Goal: Task Accomplishment & Management: Manage account settings

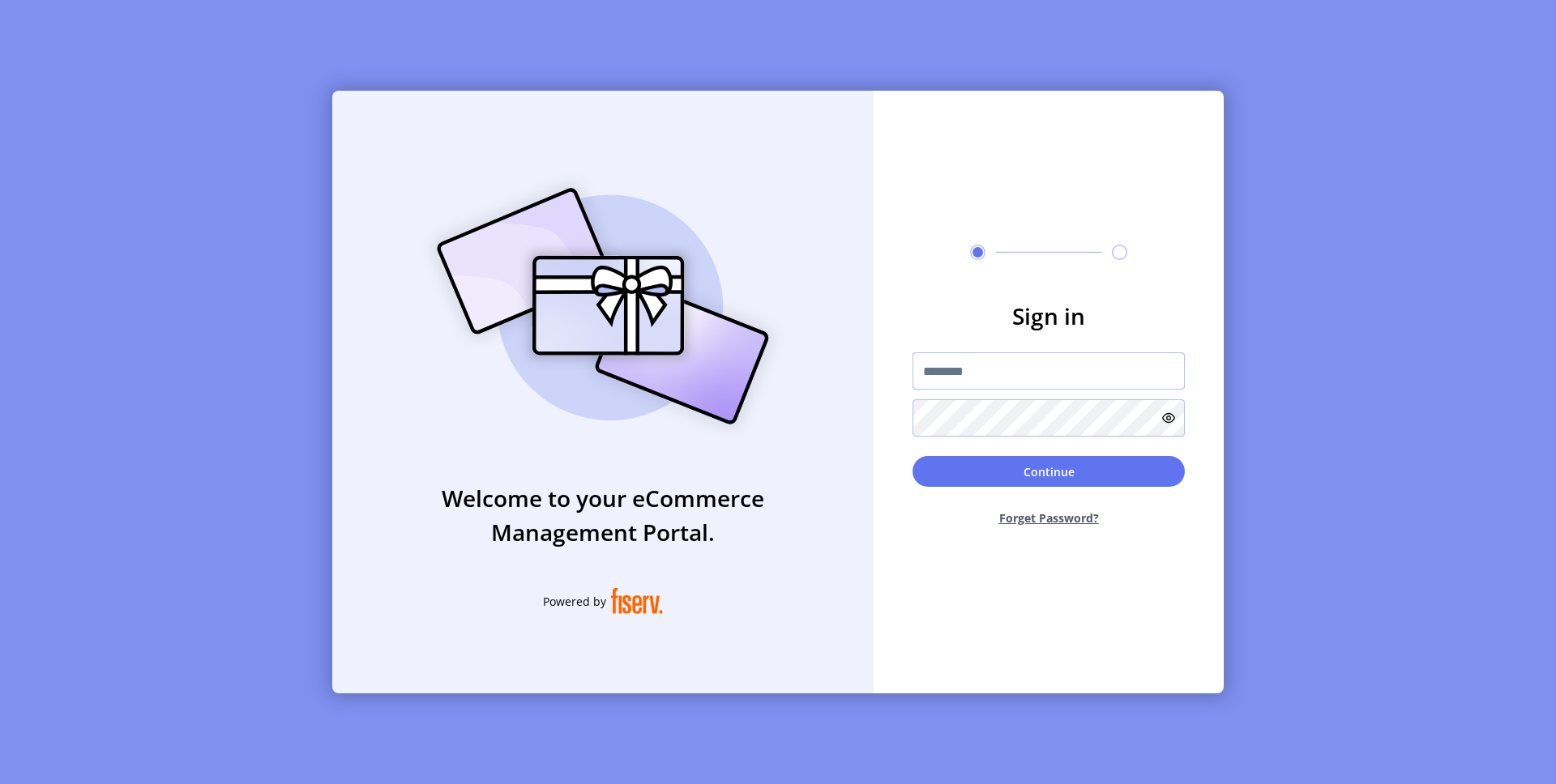
click at [1028, 375] on input "text" at bounding box center [1048, 370] width 272 height 38
type input "**********"
click at [1076, 469] on button "Continue" at bounding box center [1048, 471] width 272 height 30
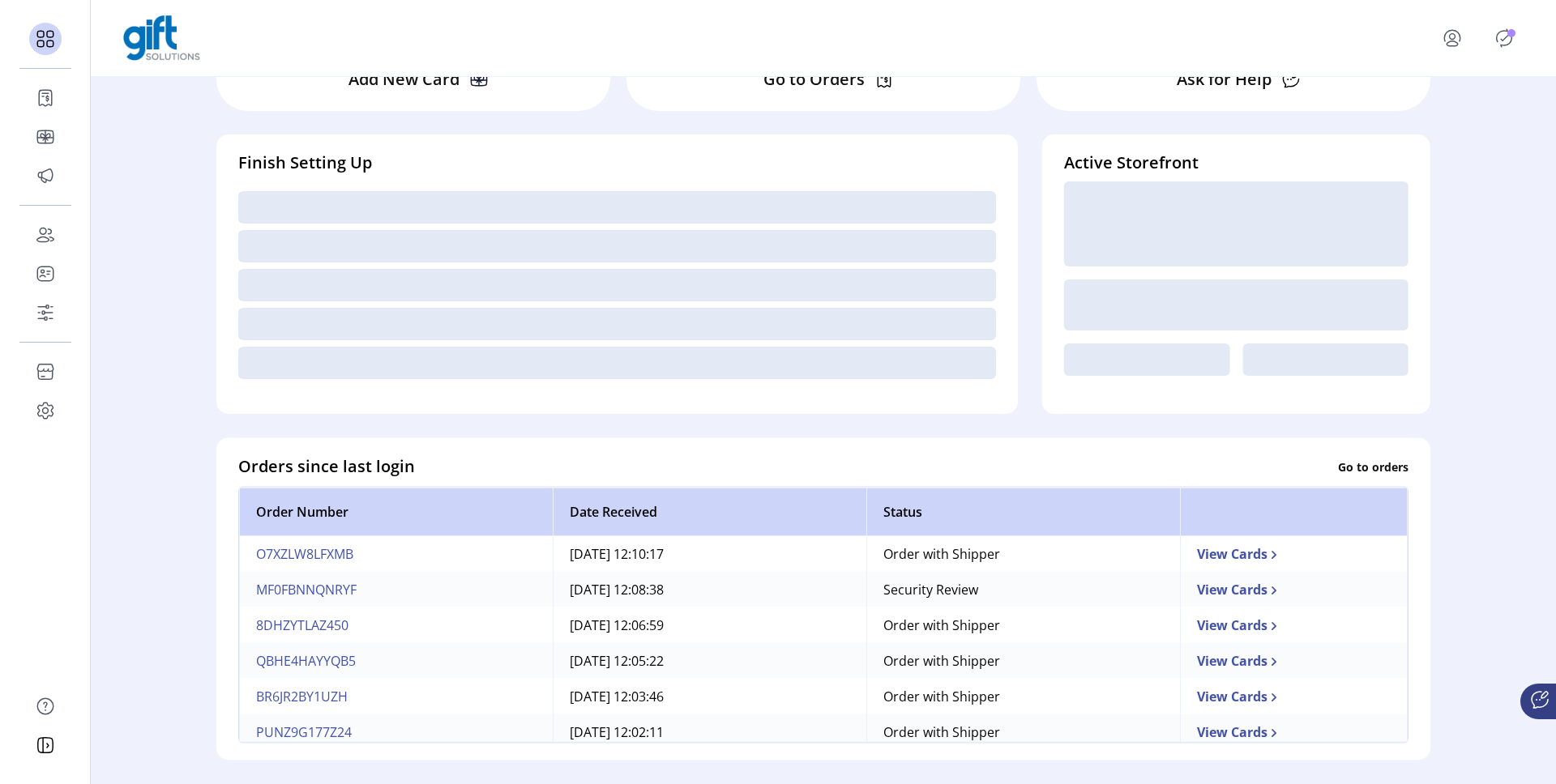
scroll to position [131, 0]
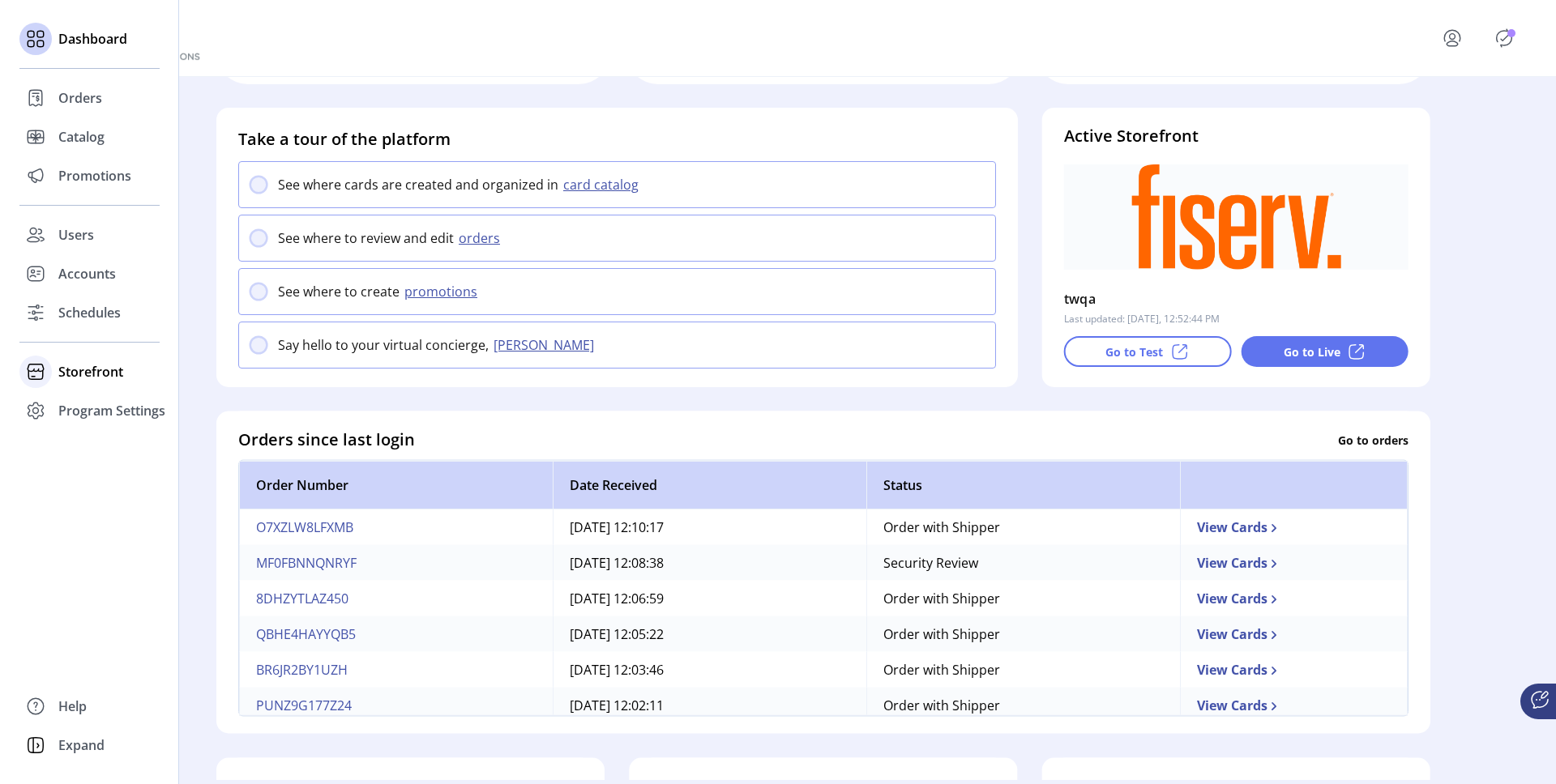
click at [88, 367] on span "Storefront" at bounding box center [90, 371] width 65 height 19
click at [86, 404] on span "Configuration" at bounding box center [100, 403] width 86 height 19
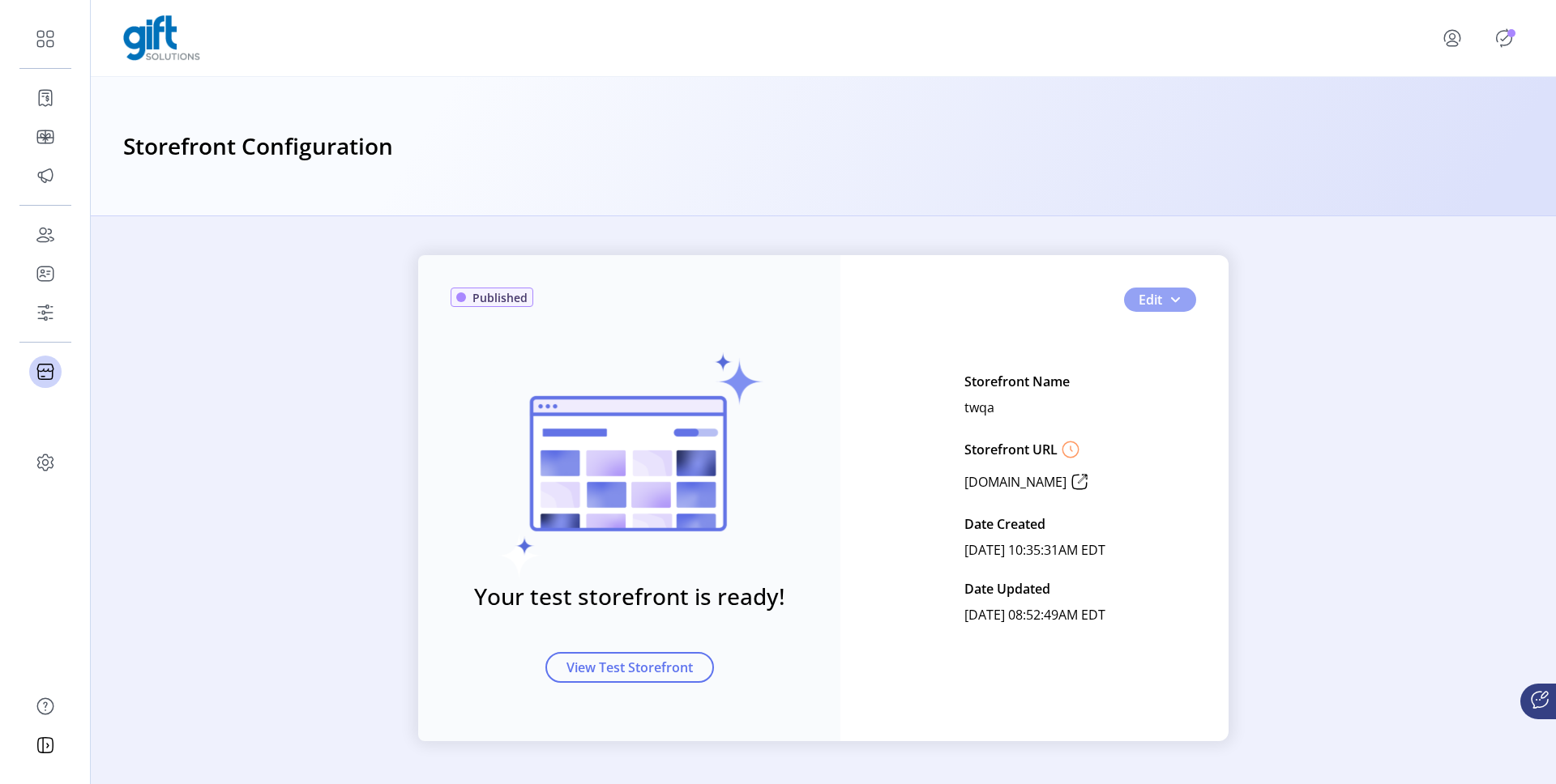
click at [1175, 301] on span "button" at bounding box center [1175, 300] width 13 height 13
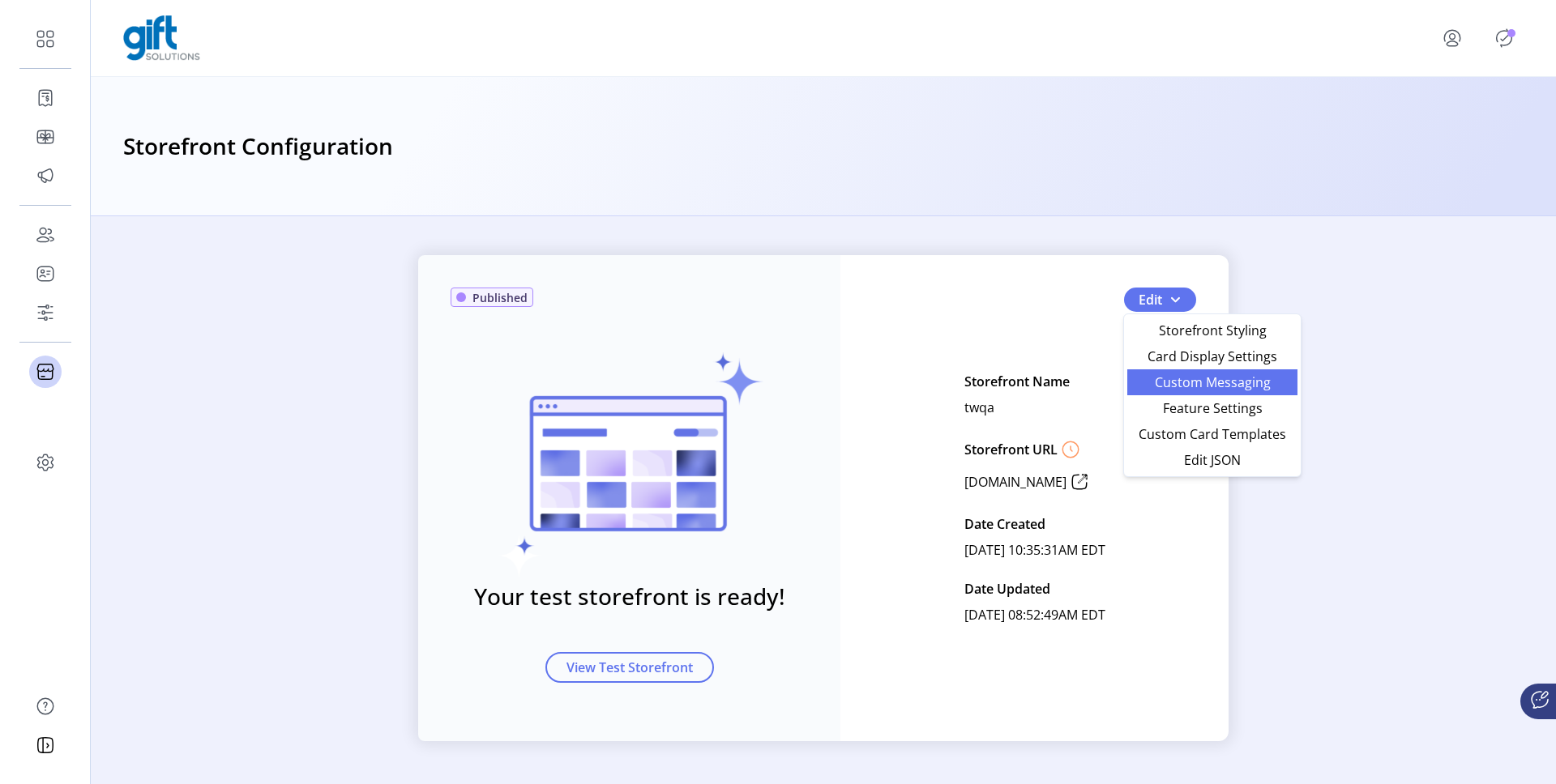
click at [1172, 376] on span "Custom Messaging" at bounding box center [1213, 382] width 151 height 13
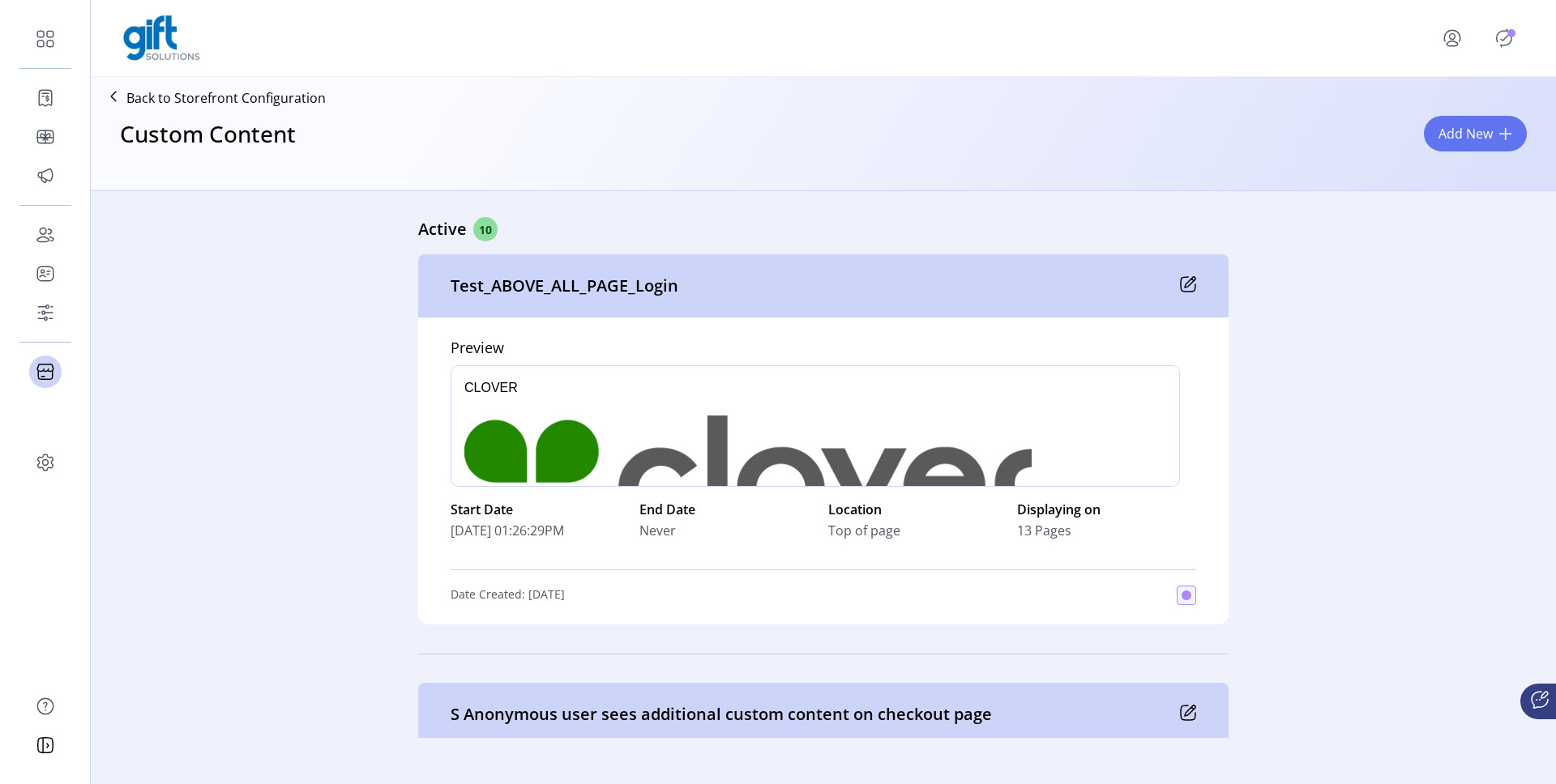
scroll to position [485, 0]
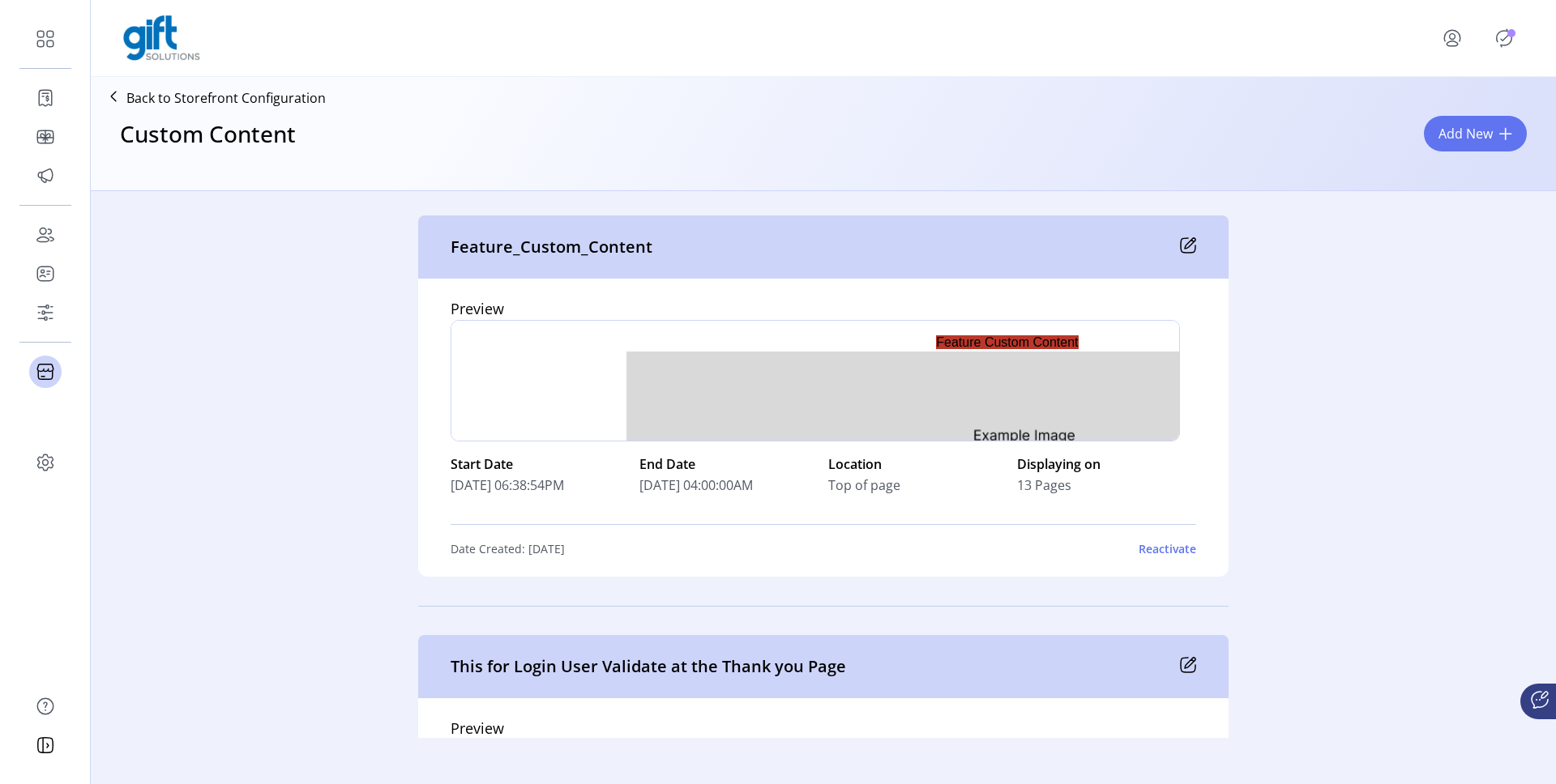
click at [1185, 248] on icon at bounding box center [1188, 245] width 17 height 17
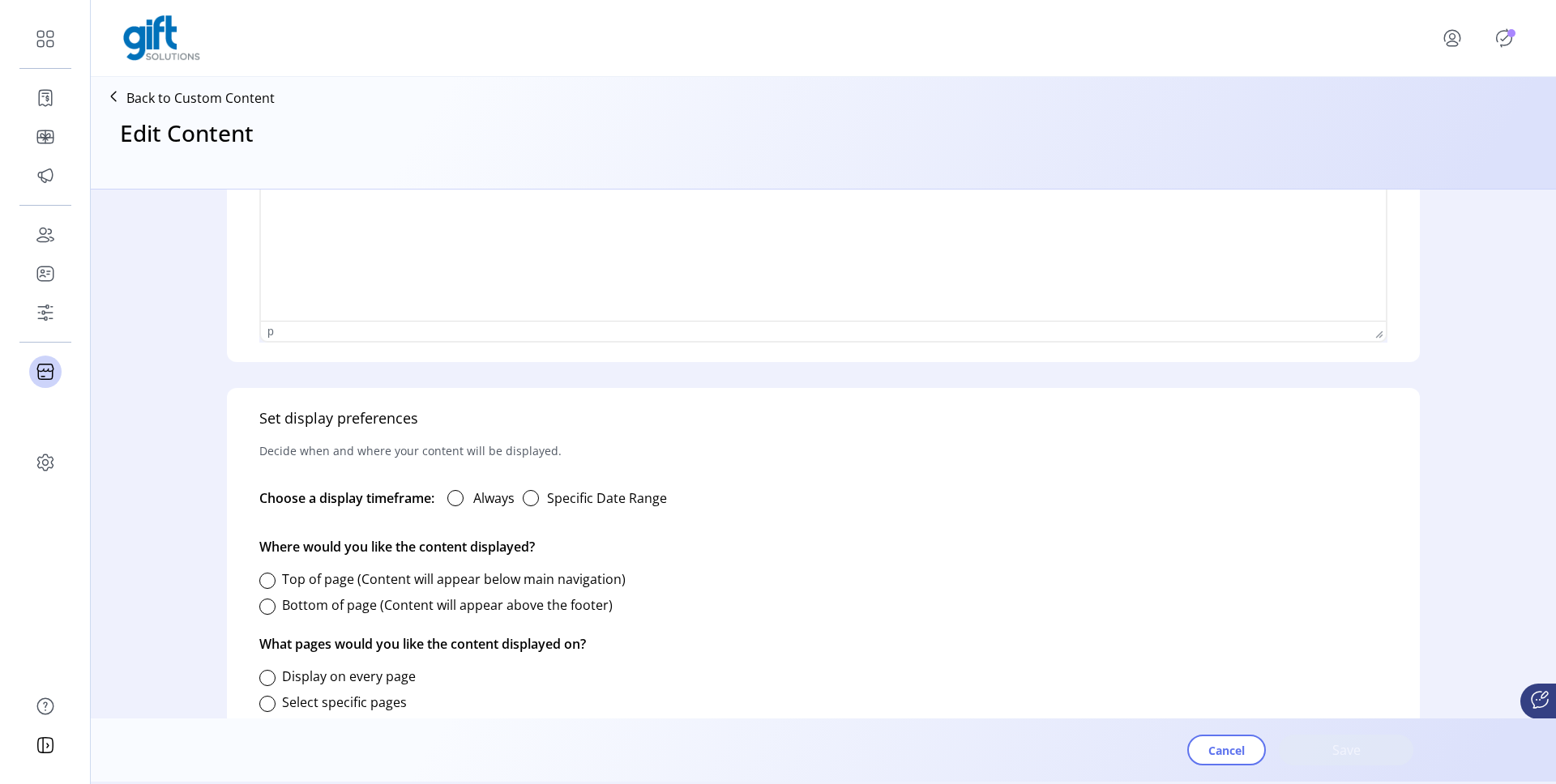
type input "**********"
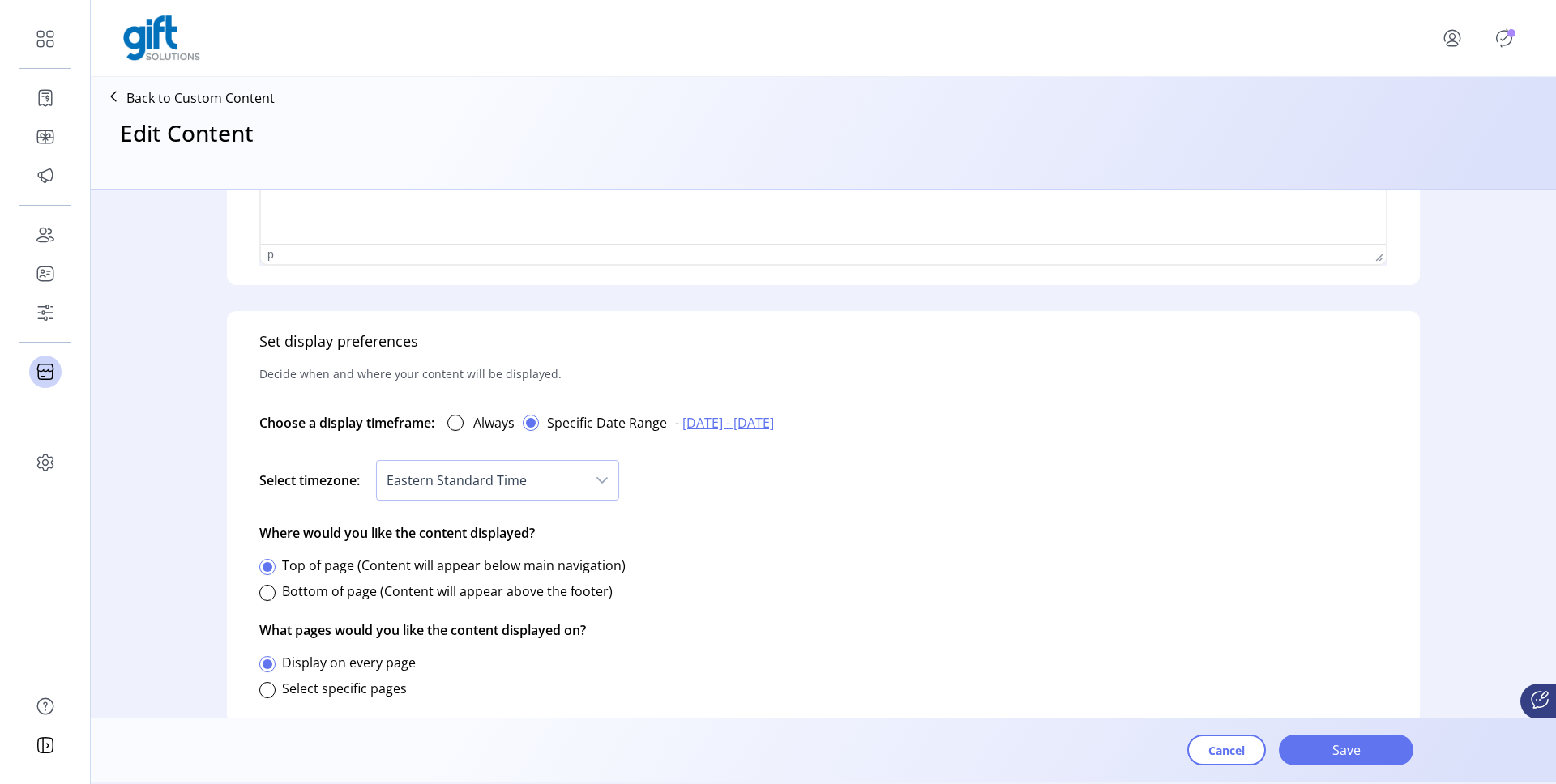
click at [774, 426] on span "09/18/2025 - 09/30/2025" at bounding box center [728, 422] width 92 height 19
click at [770, 534] on span "1" at bounding box center [776, 537] width 26 height 26
click at [827, 642] on span "31" at bounding box center [831, 647] width 26 height 26
click at [1360, 741] on span "Save" at bounding box center [1346, 750] width 92 height 19
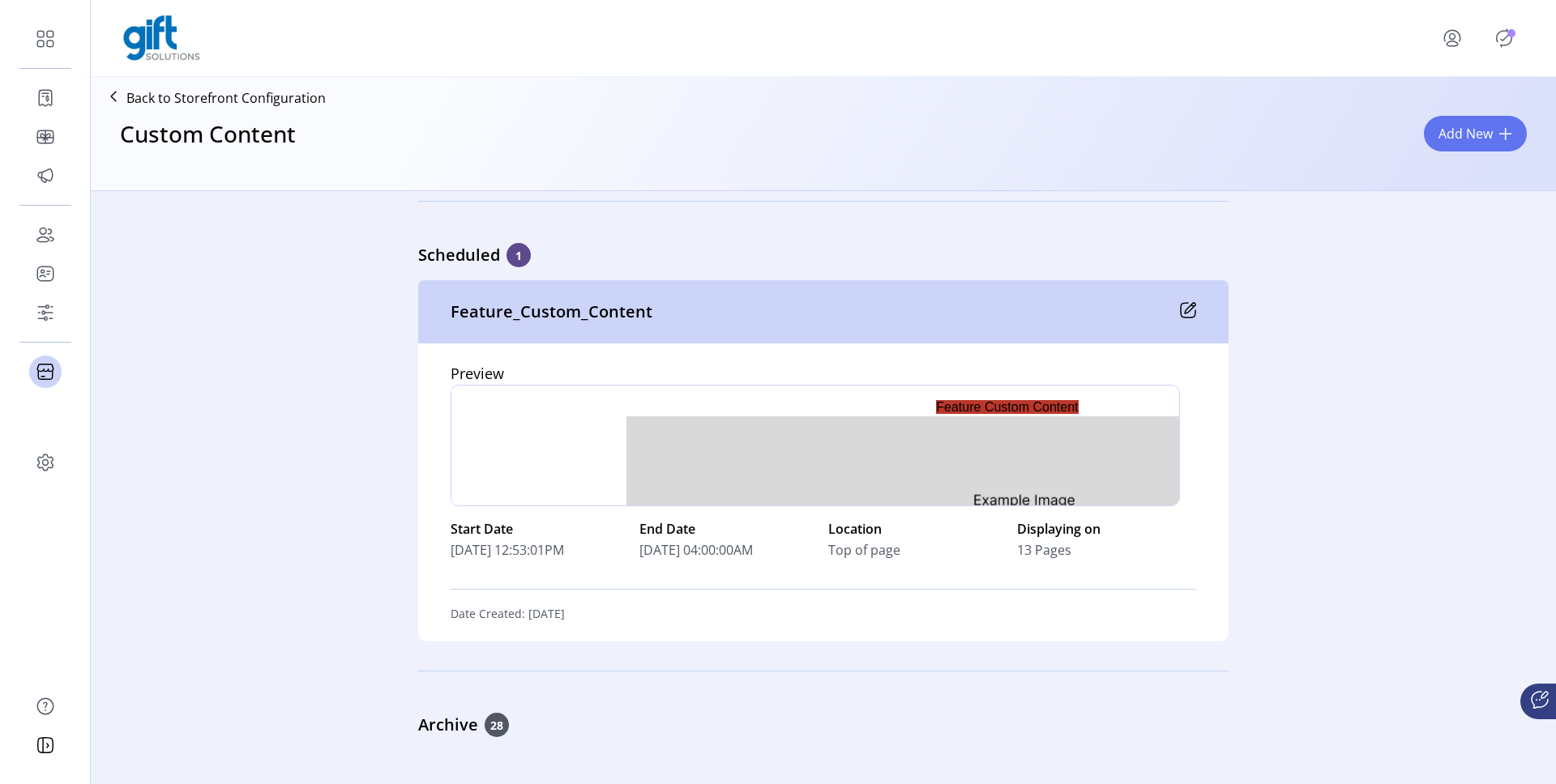
click at [1185, 307] on icon at bounding box center [1190, 308] width 10 height 10
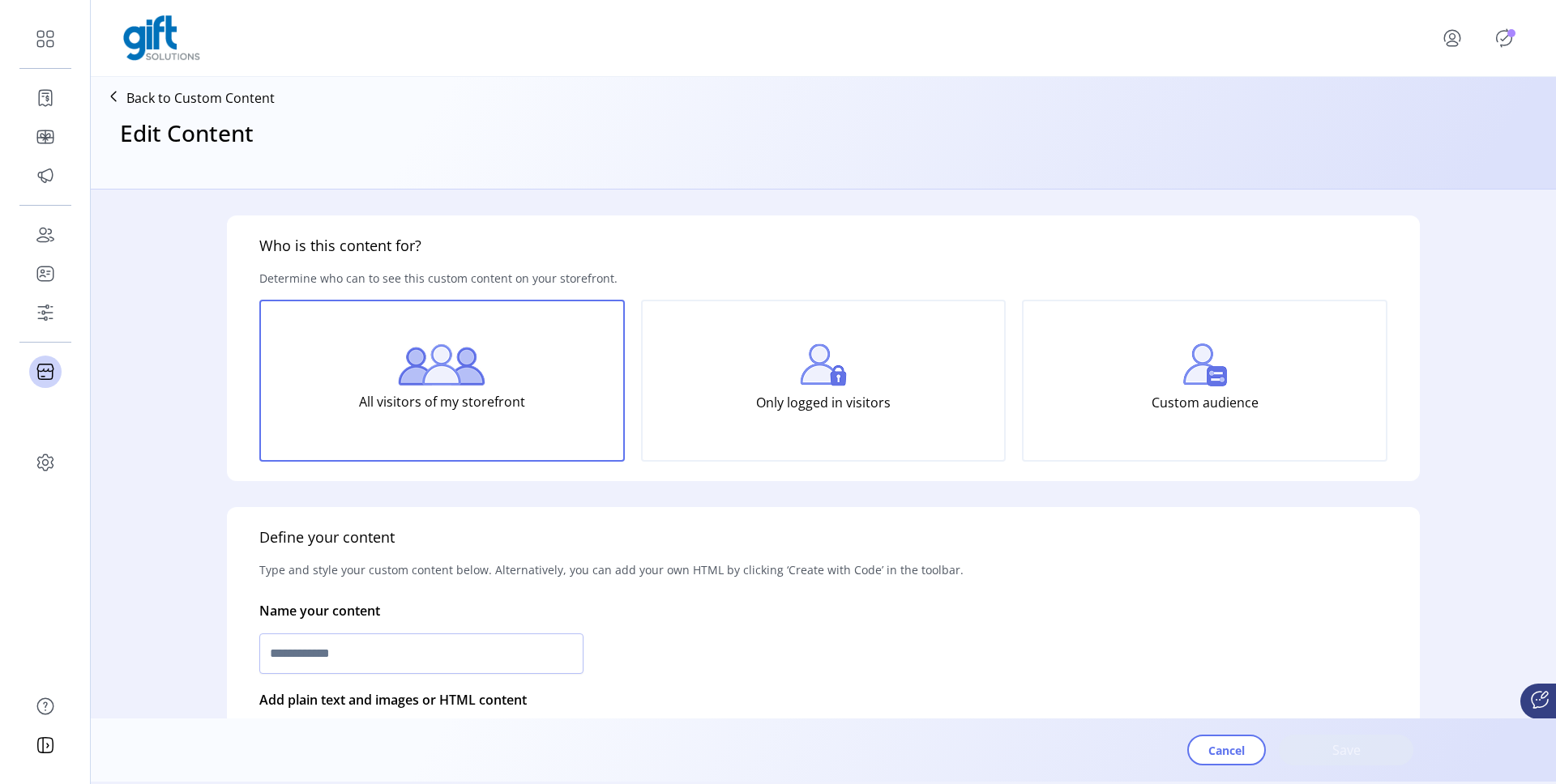
type input "**********"
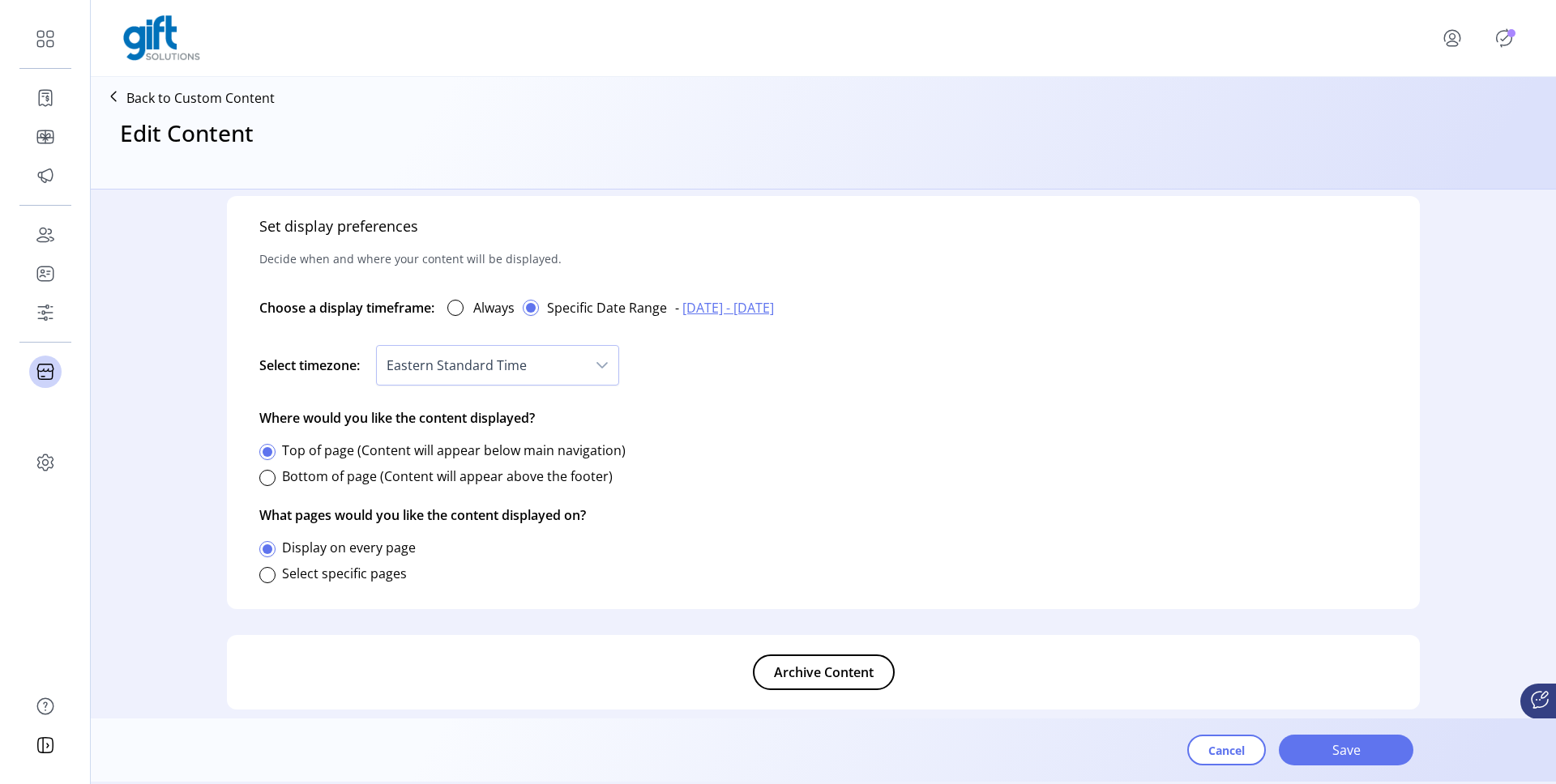
click at [722, 311] on span "10/01/2025 - 10/31/2025" at bounding box center [728, 307] width 92 height 19
click at [752, 415] on td "30" at bounding box center [749, 422] width 26 height 26
click at [763, 415] on span "1" at bounding box center [776, 422] width 26 height 26
click at [836, 534] on span "31" at bounding box center [831, 532] width 26 height 26
click at [1346, 746] on span "Save" at bounding box center [1346, 750] width 92 height 19
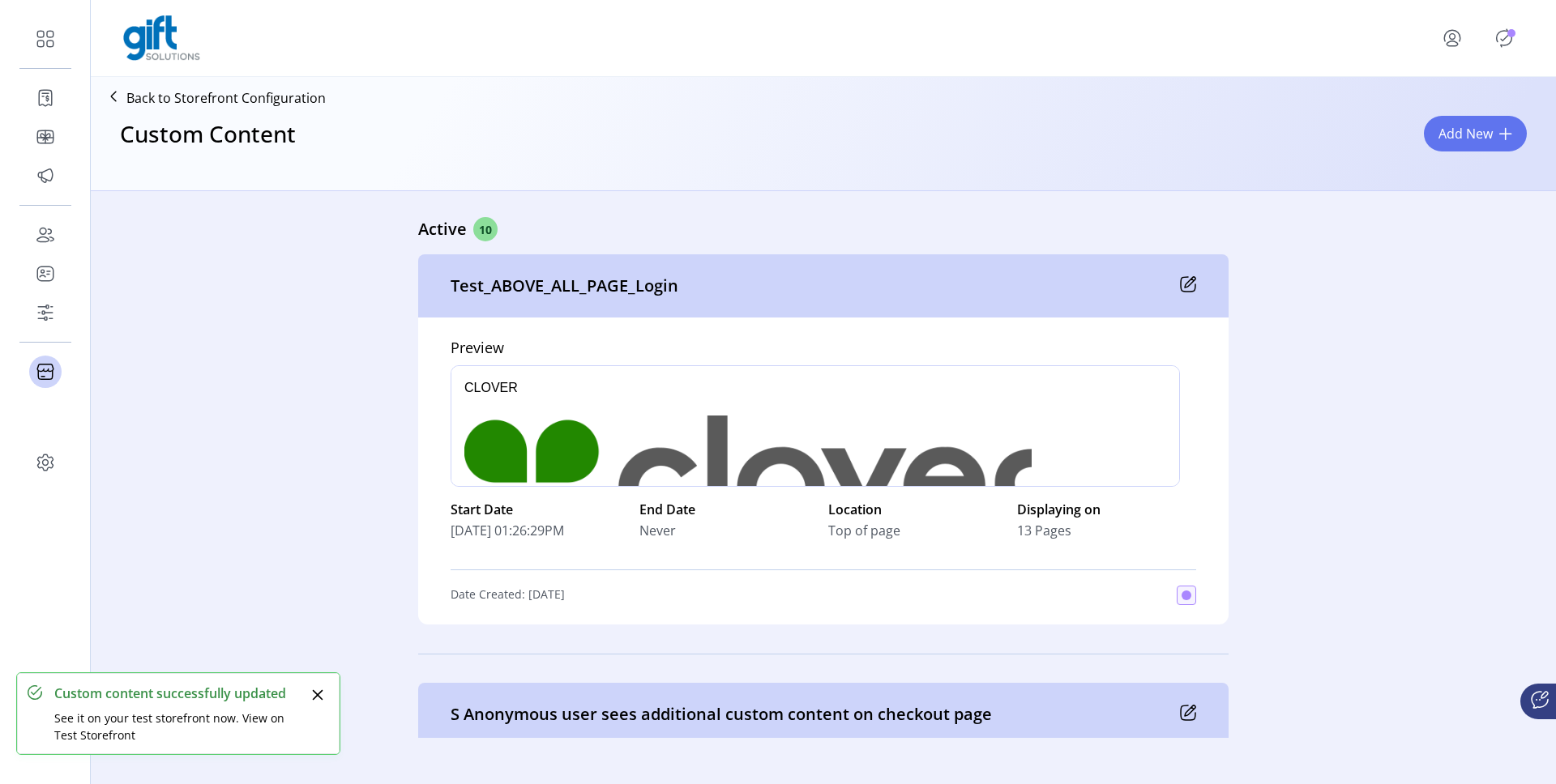
click at [1497, 41] on icon "Publisher Panel" at bounding box center [1505, 38] width 16 height 17
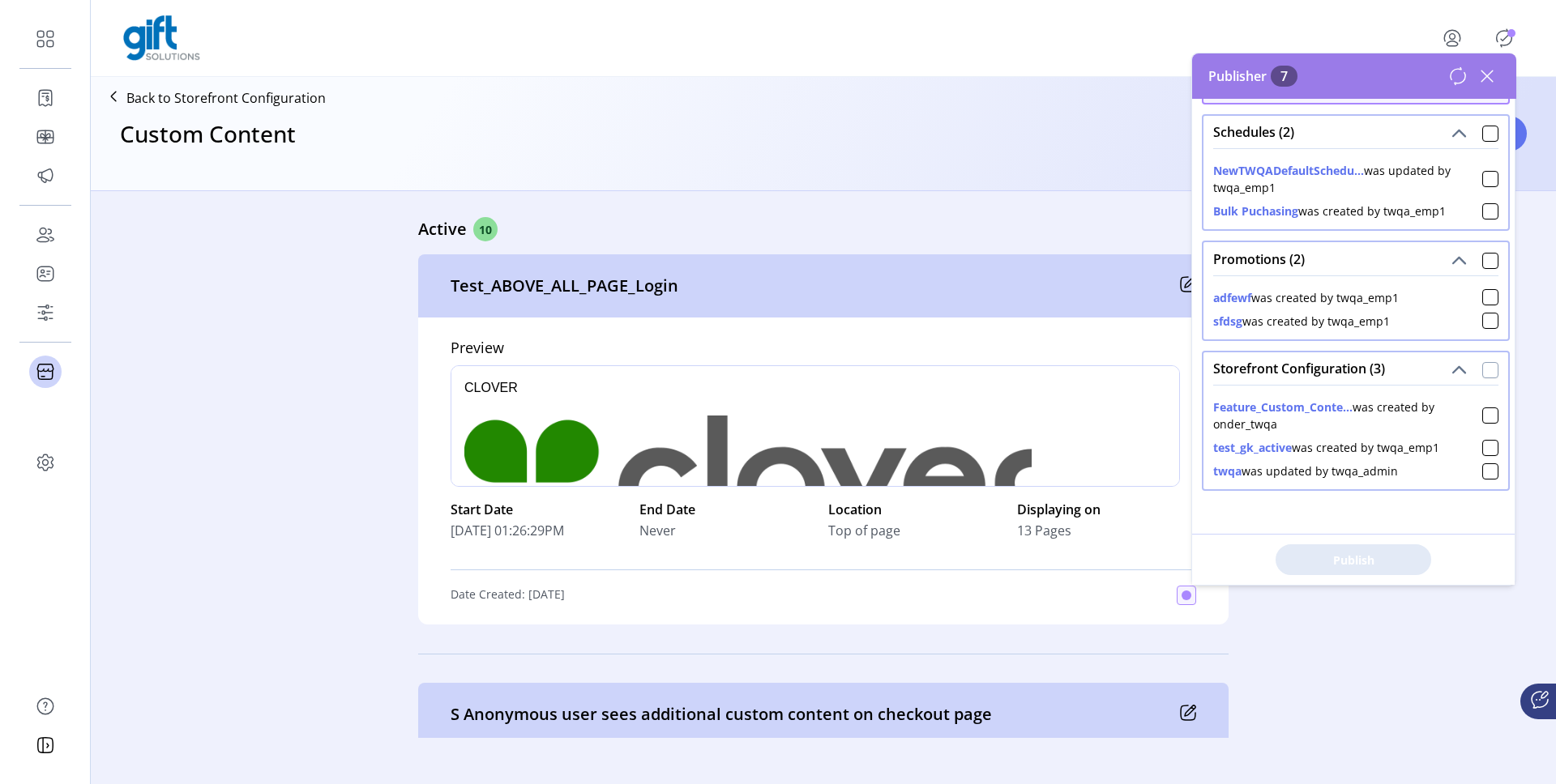
click at [1482, 369] on div at bounding box center [1491, 370] width 17 height 17
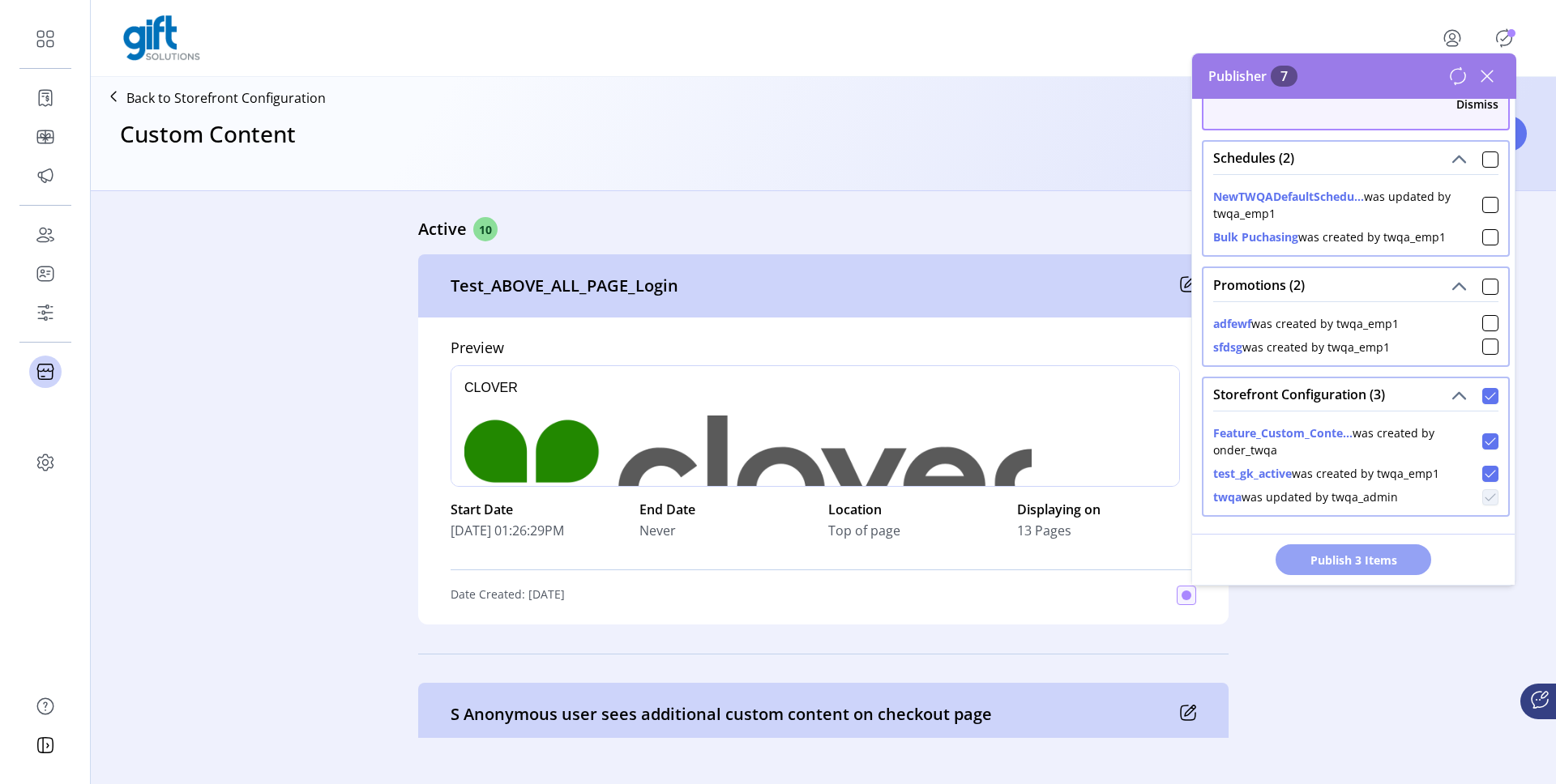
click at [1356, 566] on span "Publish 3 Items" at bounding box center [1353, 560] width 113 height 17
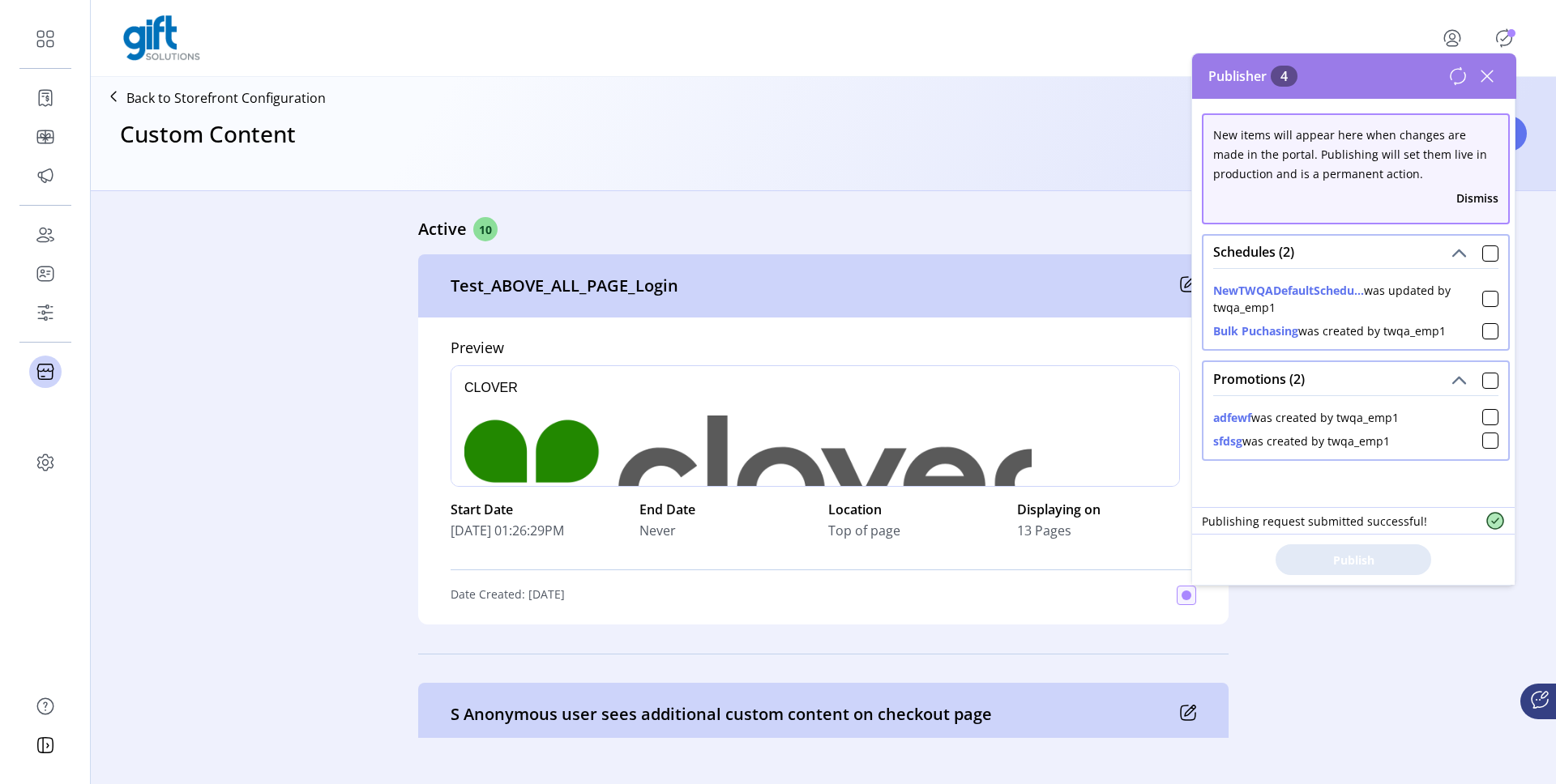
click at [1488, 74] on icon at bounding box center [1487, 76] width 11 height 11
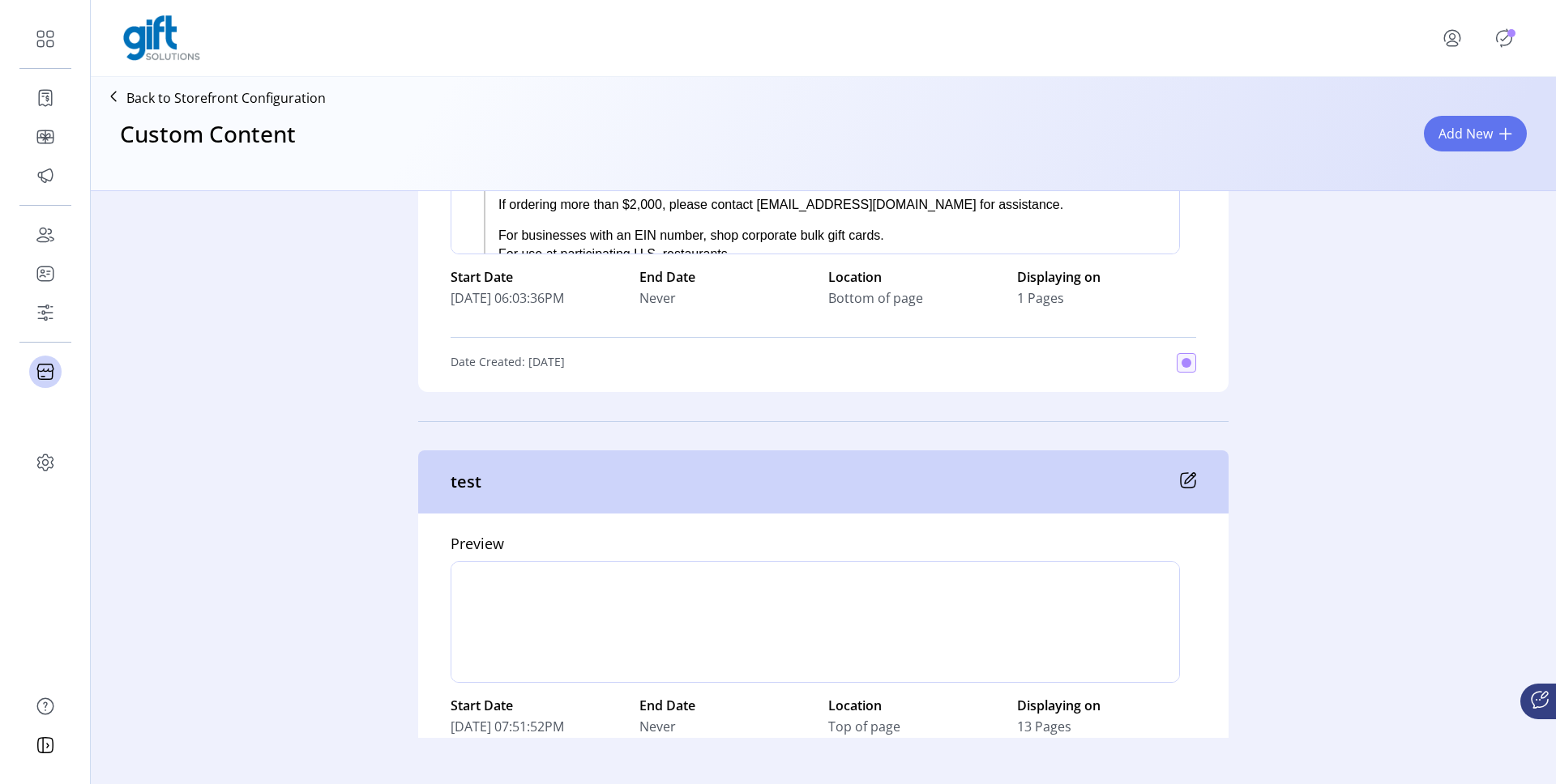
scroll to position [3596, 0]
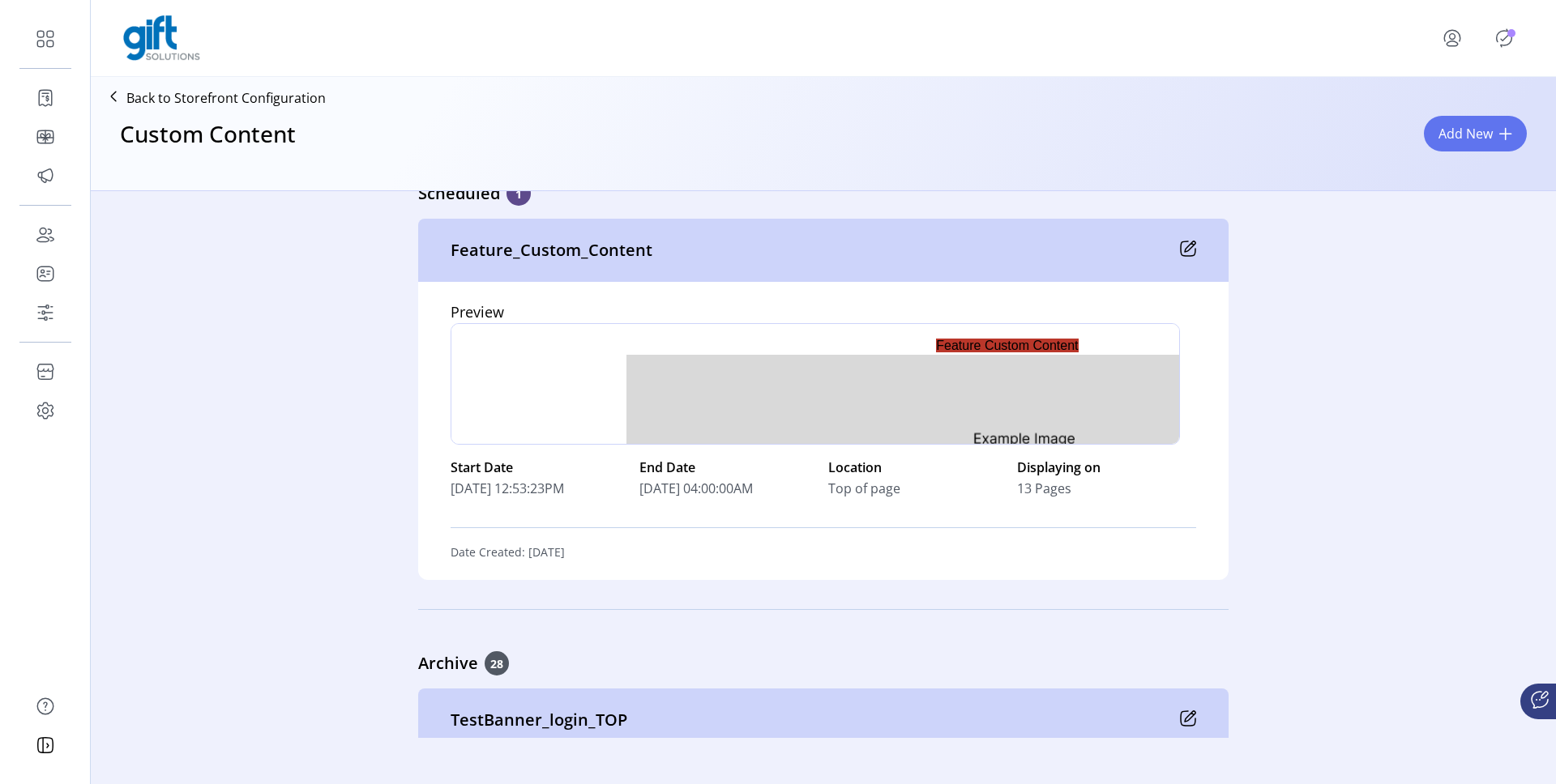
scroll to position [4371, 0]
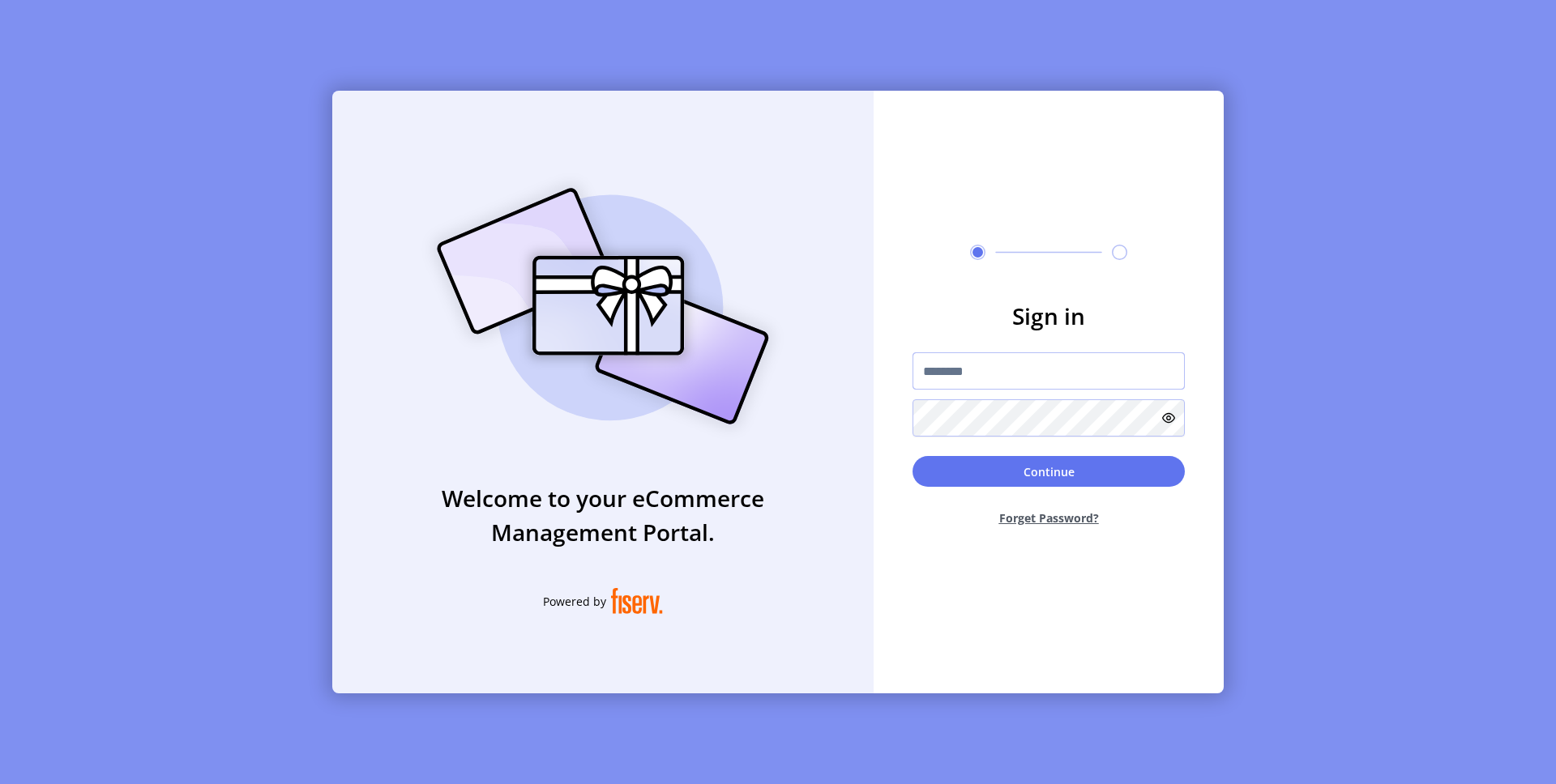
click at [967, 385] on input "text" at bounding box center [1048, 370] width 272 height 38
type input "**********"
click at [1052, 470] on button "Continue" at bounding box center [1048, 471] width 272 height 30
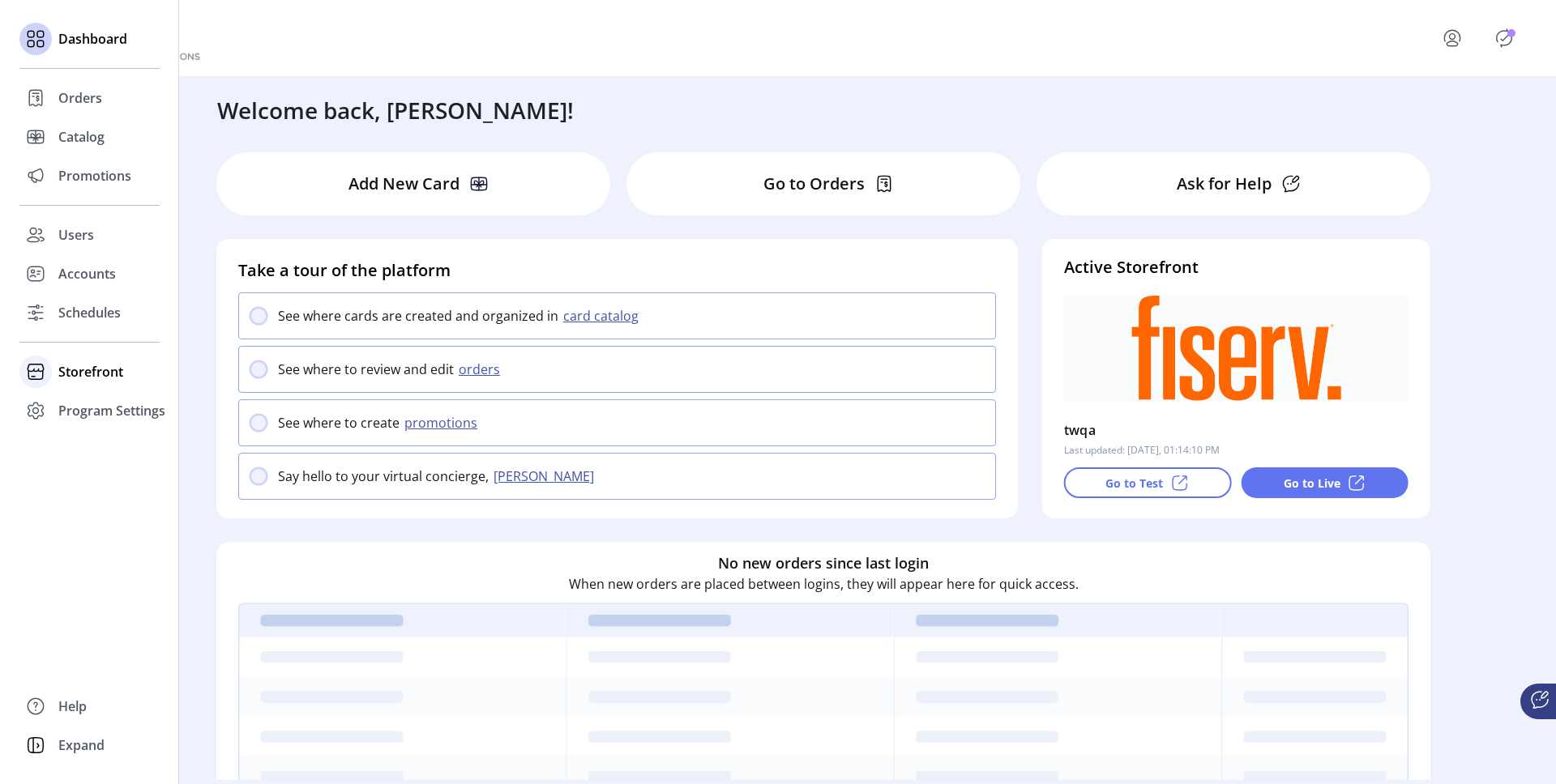
click at [65, 366] on span "Storefront" at bounding box center [90, 371] width 65 height 19
click at [105, 400] on span "Configuration" at bounding box center [100, 403] width 86 height 19
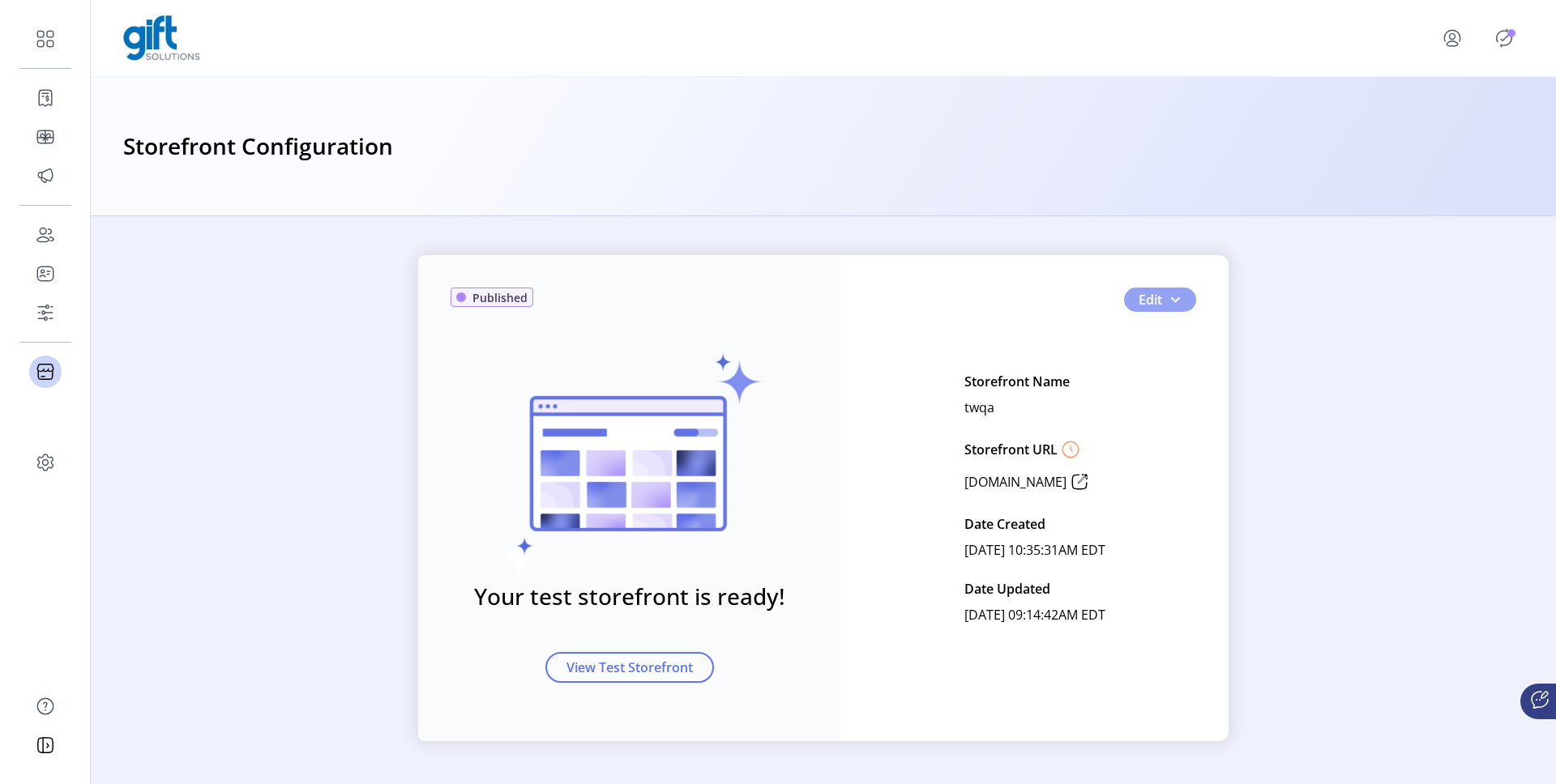
click at [1185, 302] on button "Edit" at bounding box center [1160, 300] width 72 height 24
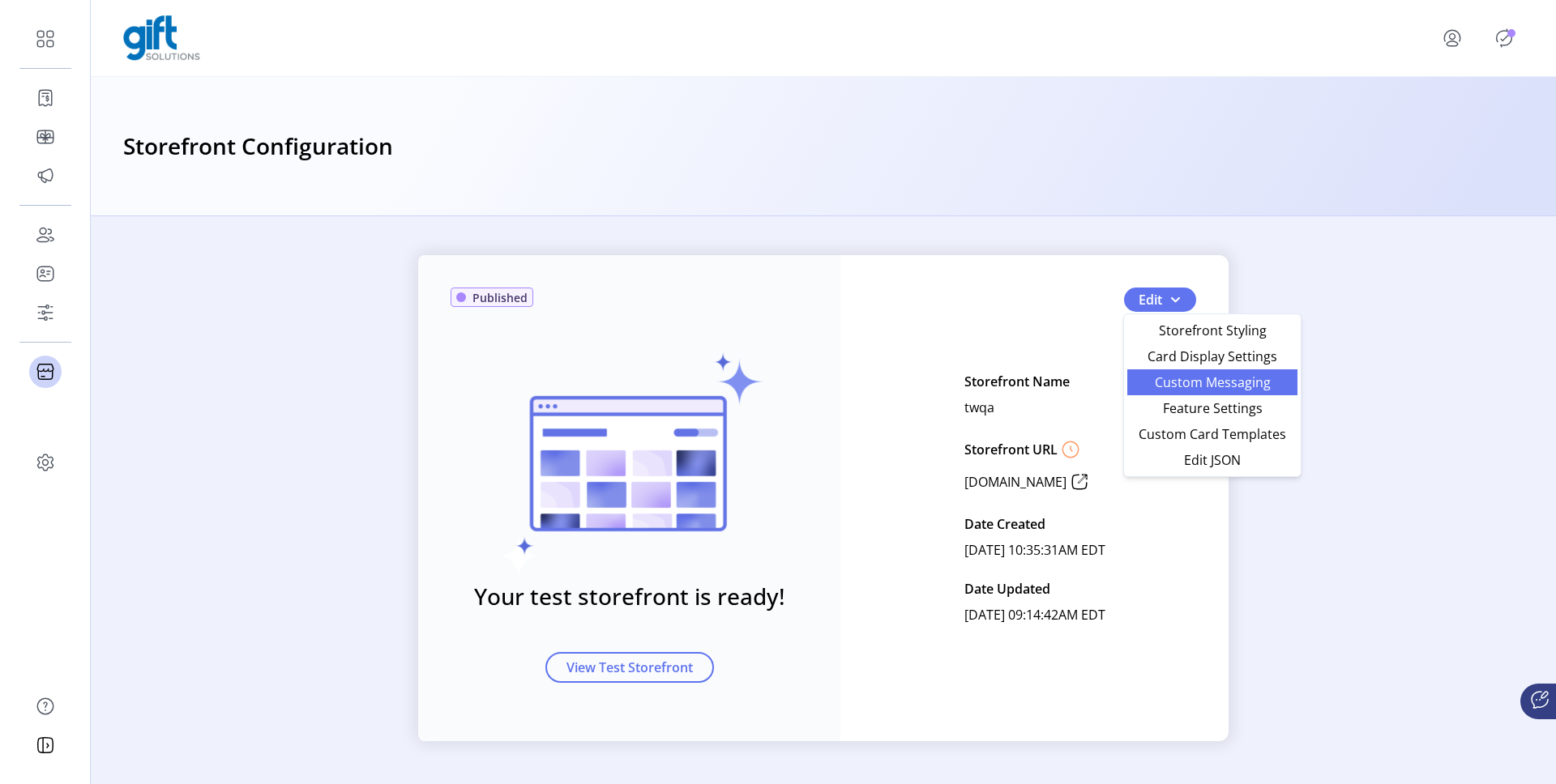
click at [1168, 386] on span "Custom Messaging" at bounding box center [1213, 382] width 151 height 13
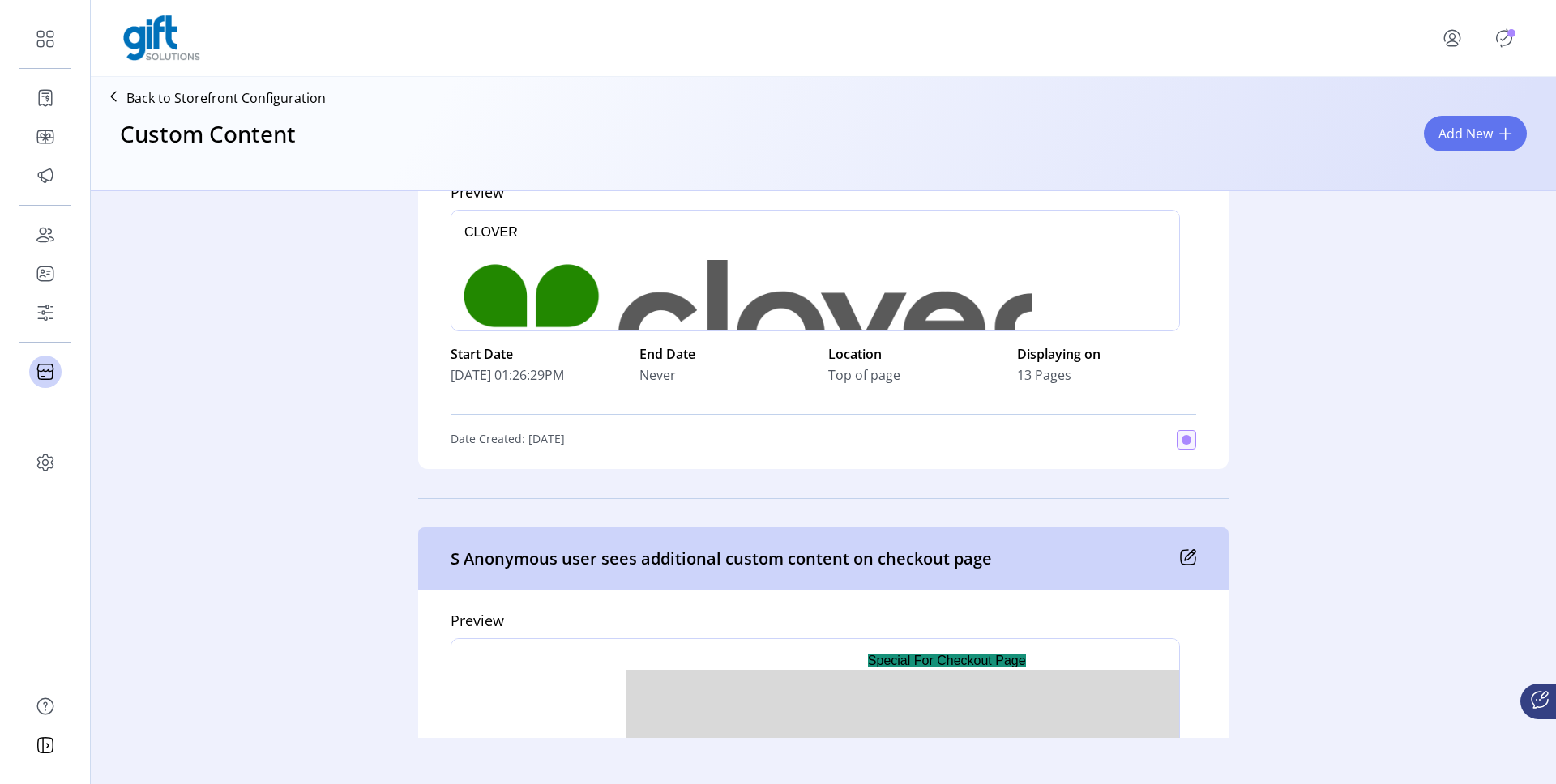
scroll to position [207, 0]
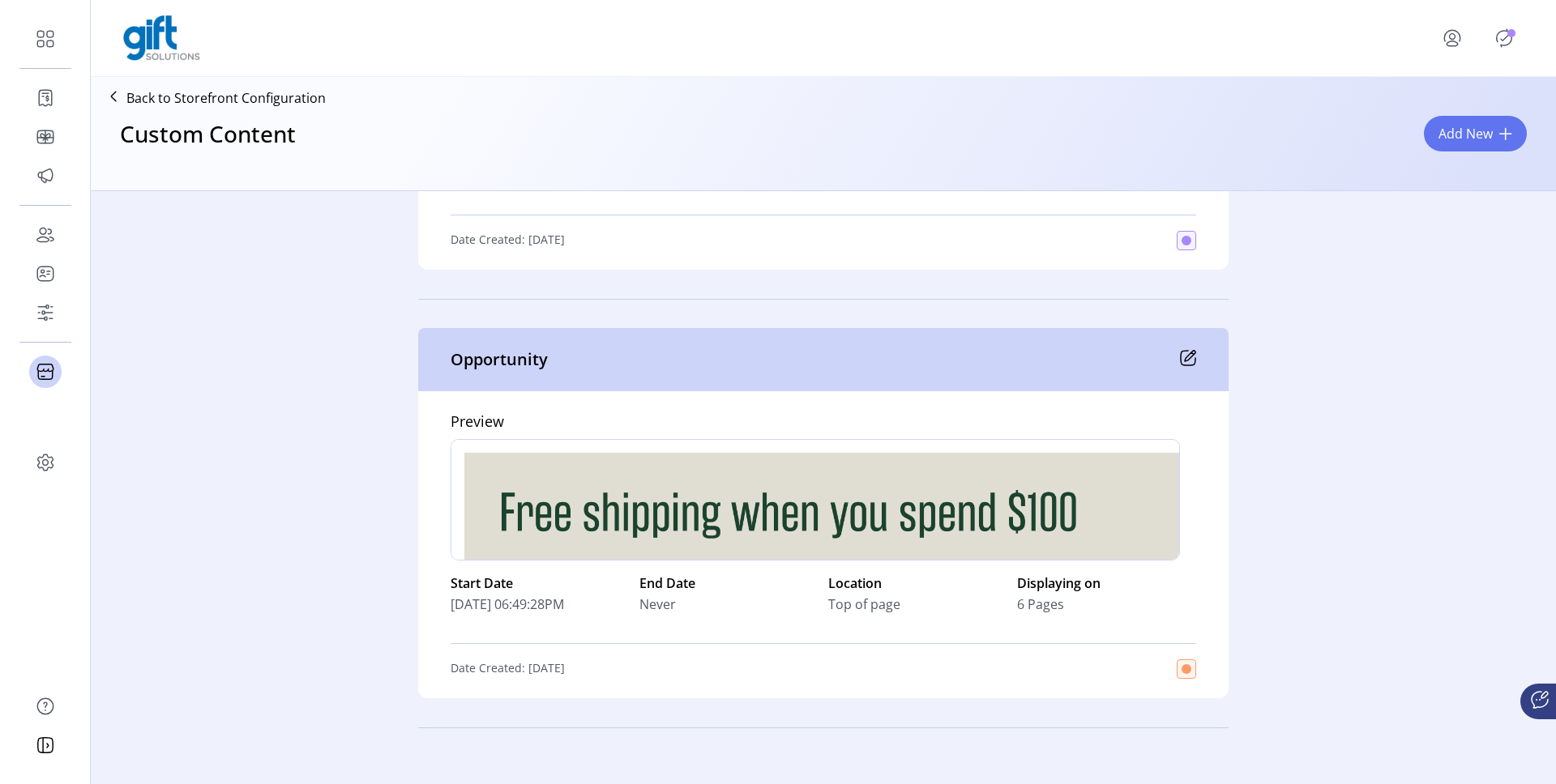
click at [1184, 353] on icon at bounding box center [1188, 358] width 17 height 17
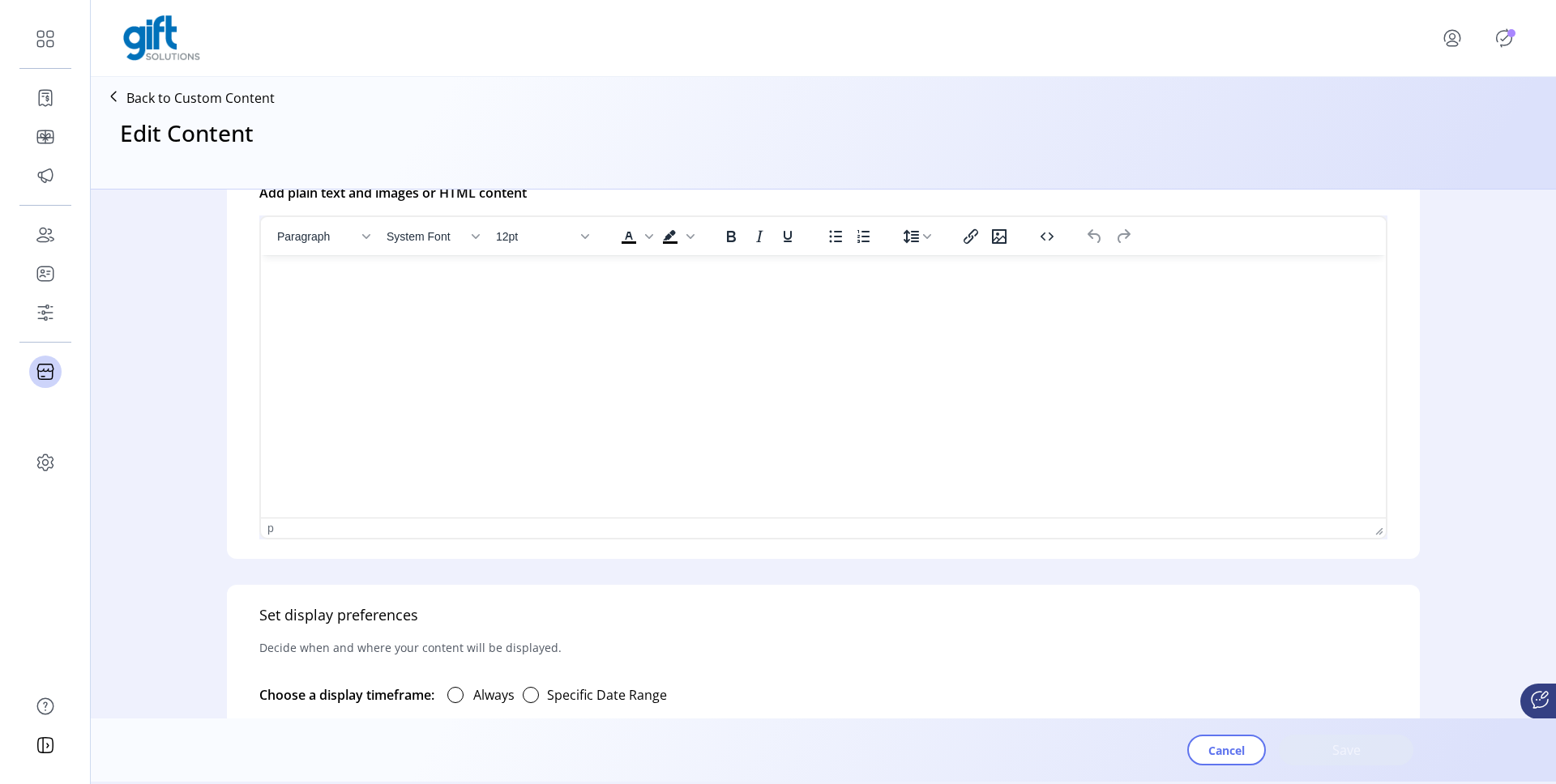
type input "**********"
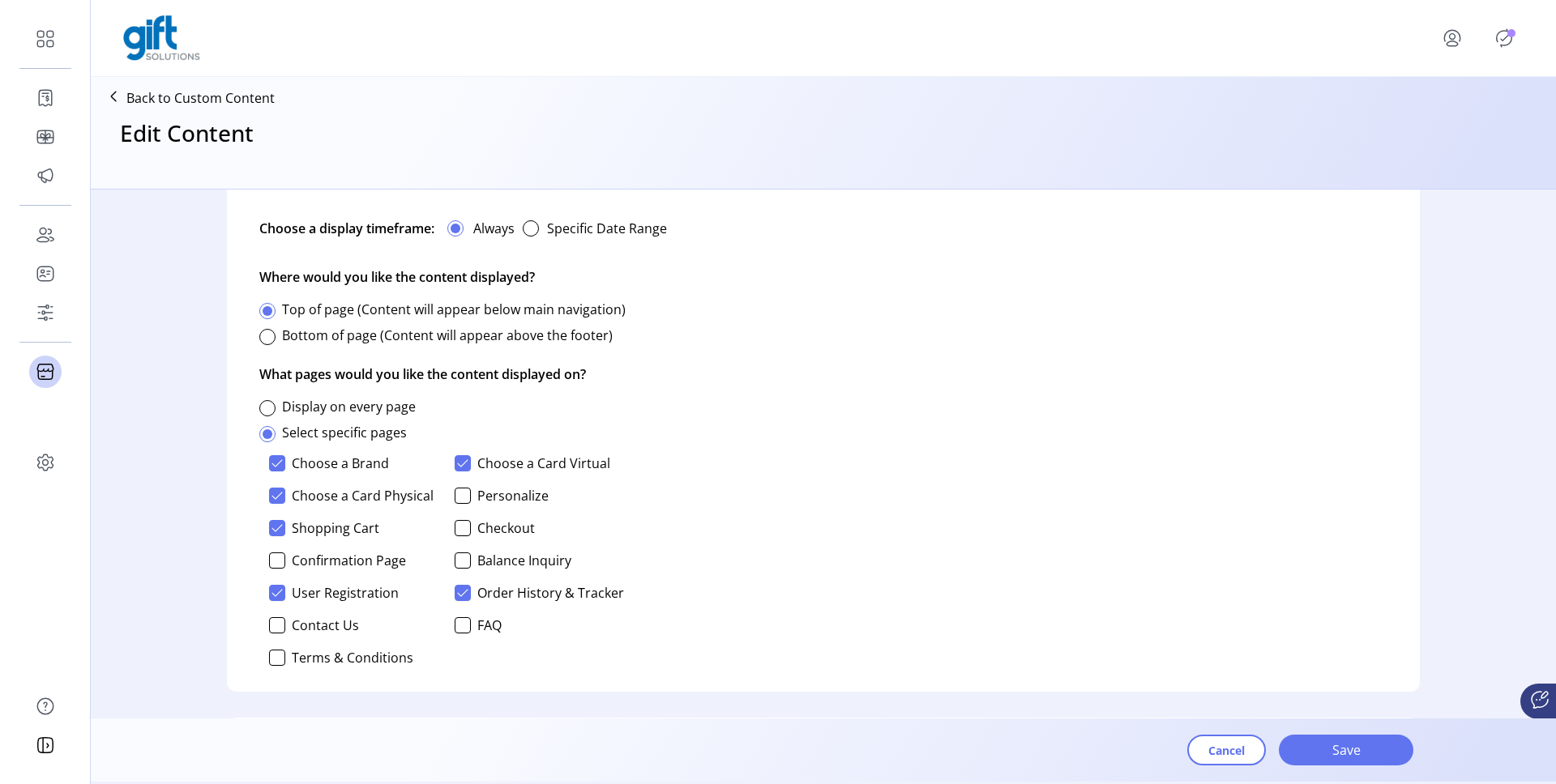
click at [112, 106] on icon at bounding box center [113, 97] width 26 height 26
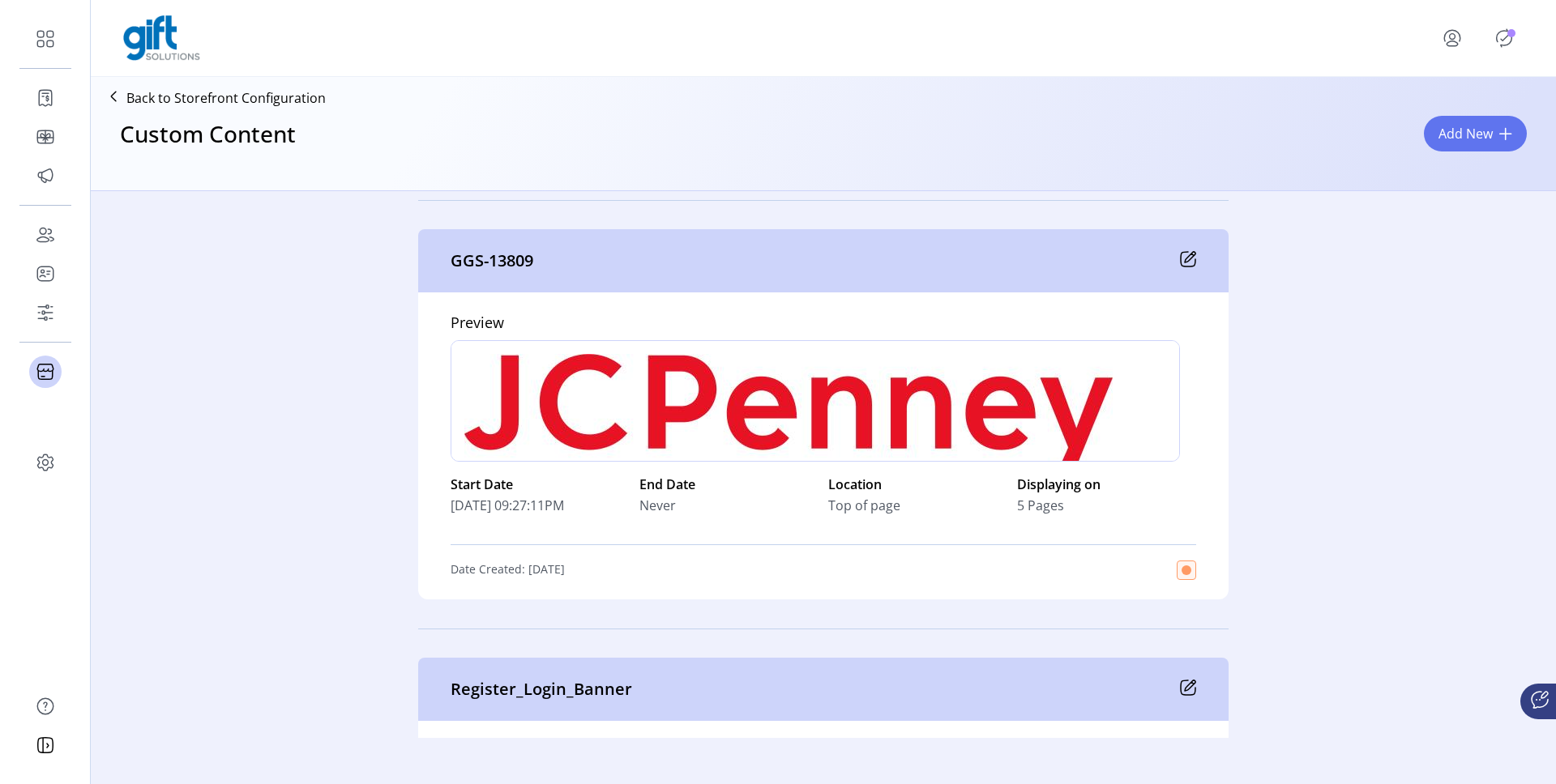
click at [1184, 257] on icon at bounding box center [1188, 259] width 17 height 17
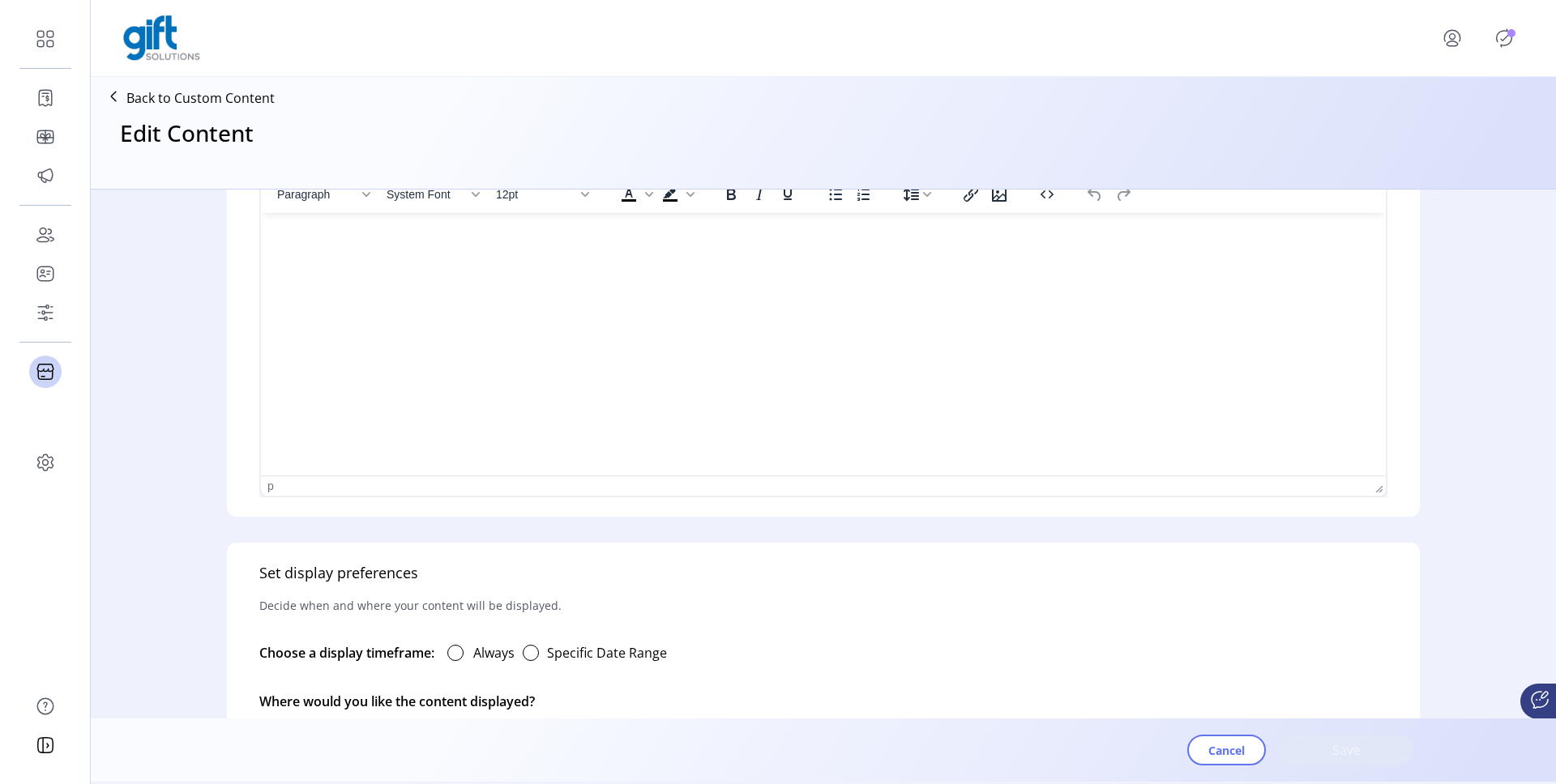
type input "*********"
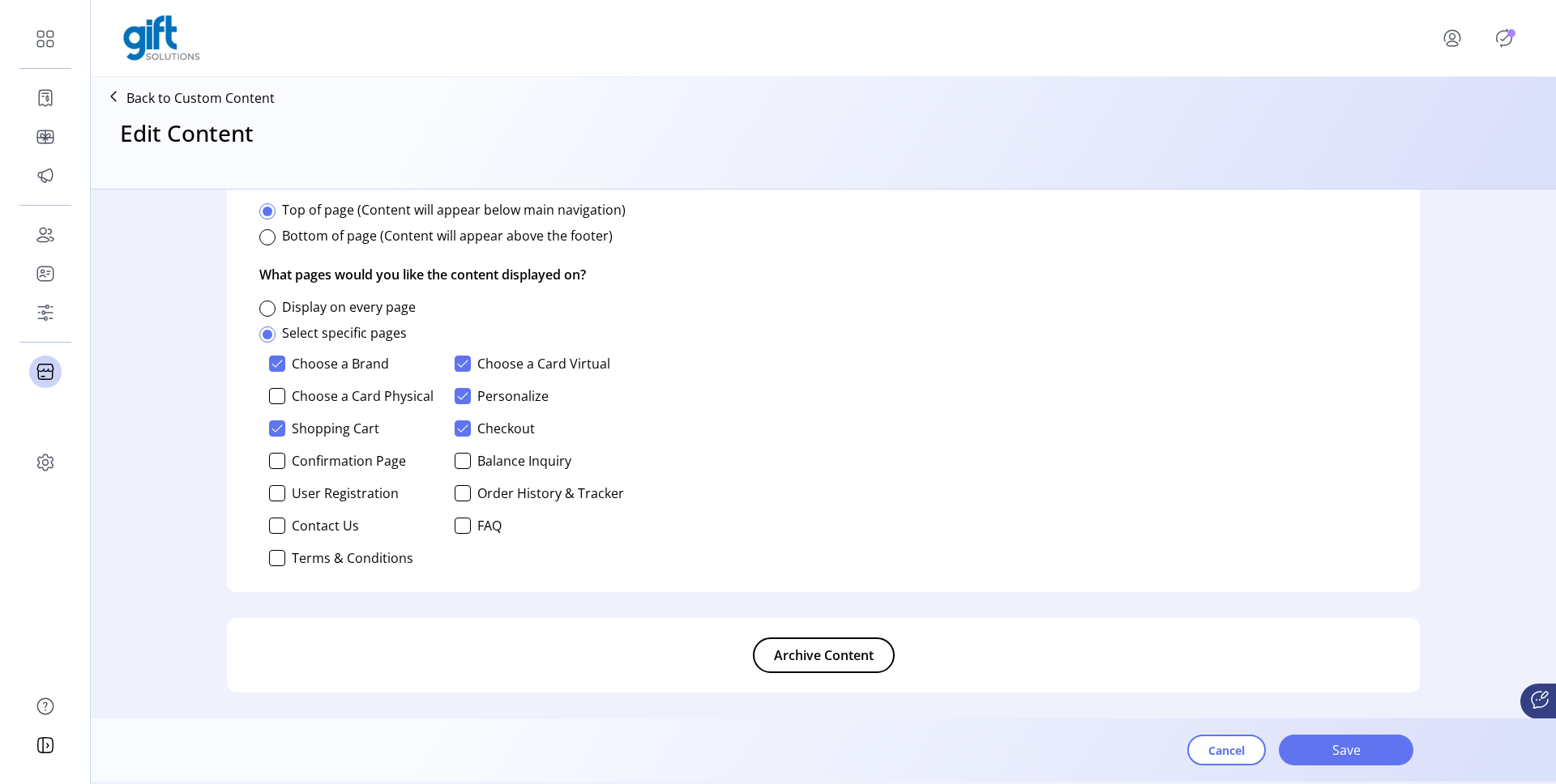
click at [828, 661] on span "Archive Content" at bounding box center [824, 654] width 99 height 19
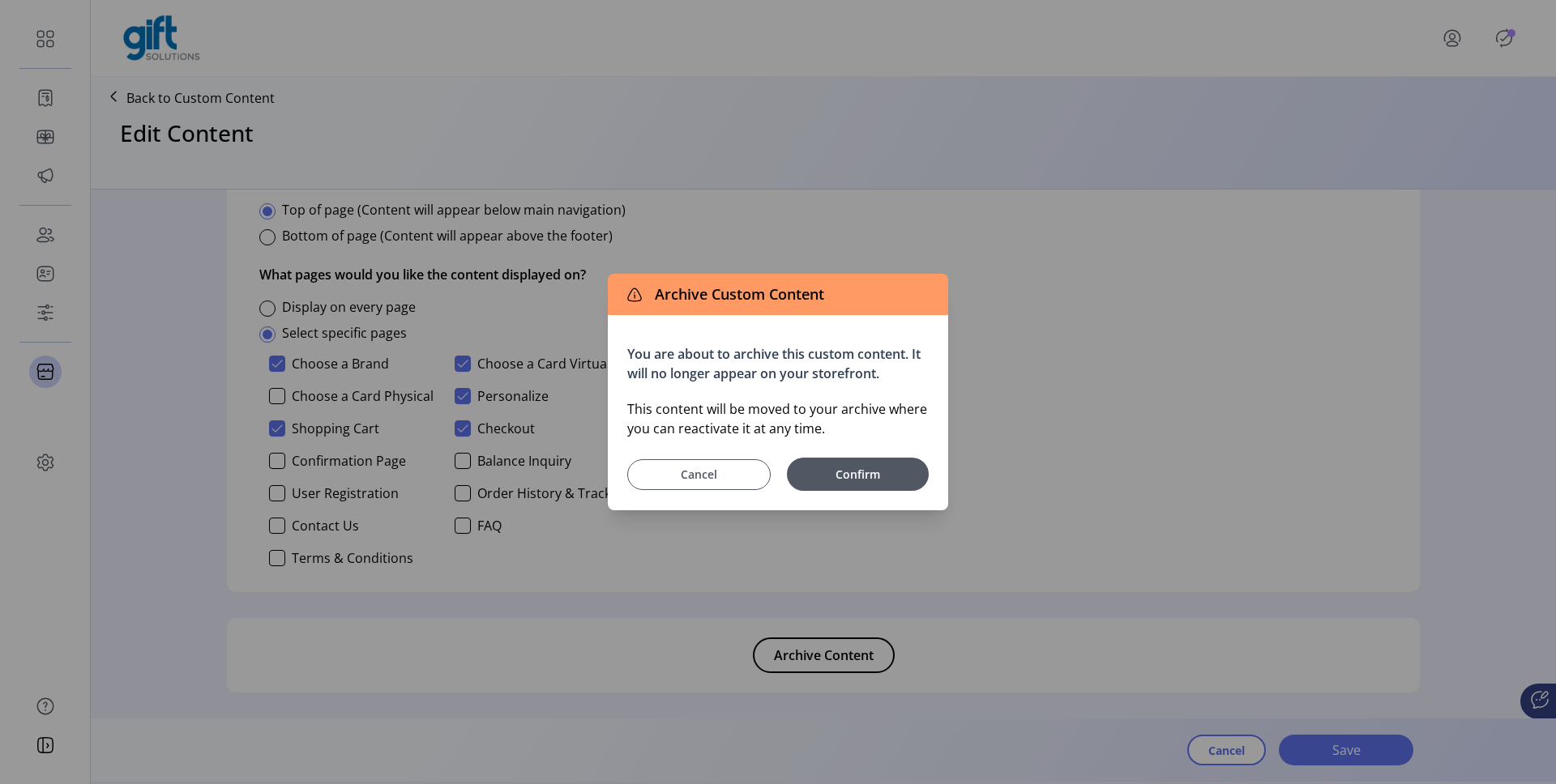
click at [715, 463] on button "Cancel" at bounding box center [699, 474] width 143 height 30
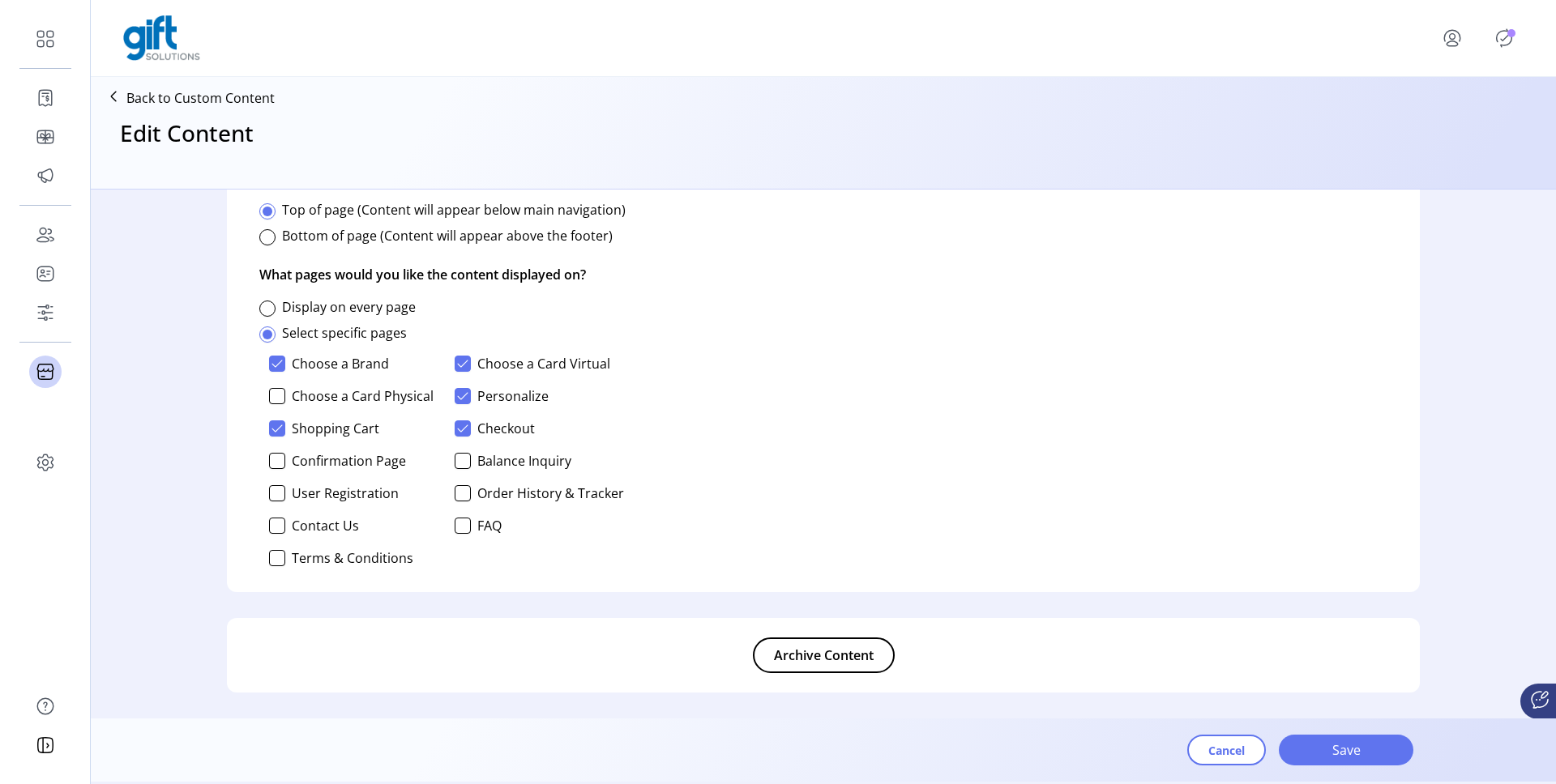
click at [714, 480] on div "Set display preferences Decide when and where your content will be displayed. C…" at bounding box center [823, 305] width 1193 height 574
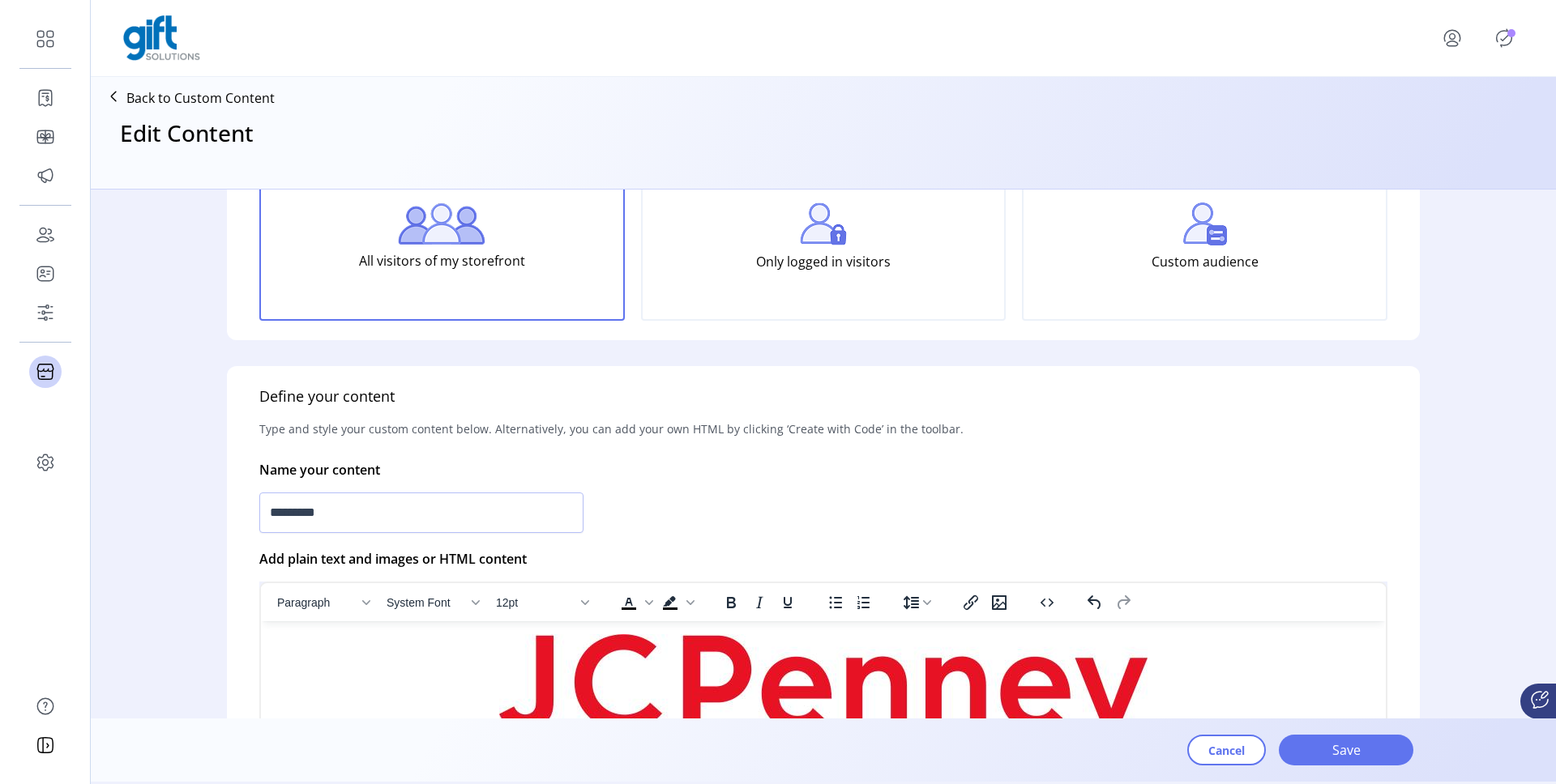
click at [120, 88] on icon at bounding box center [113, 97] width 26 height 26
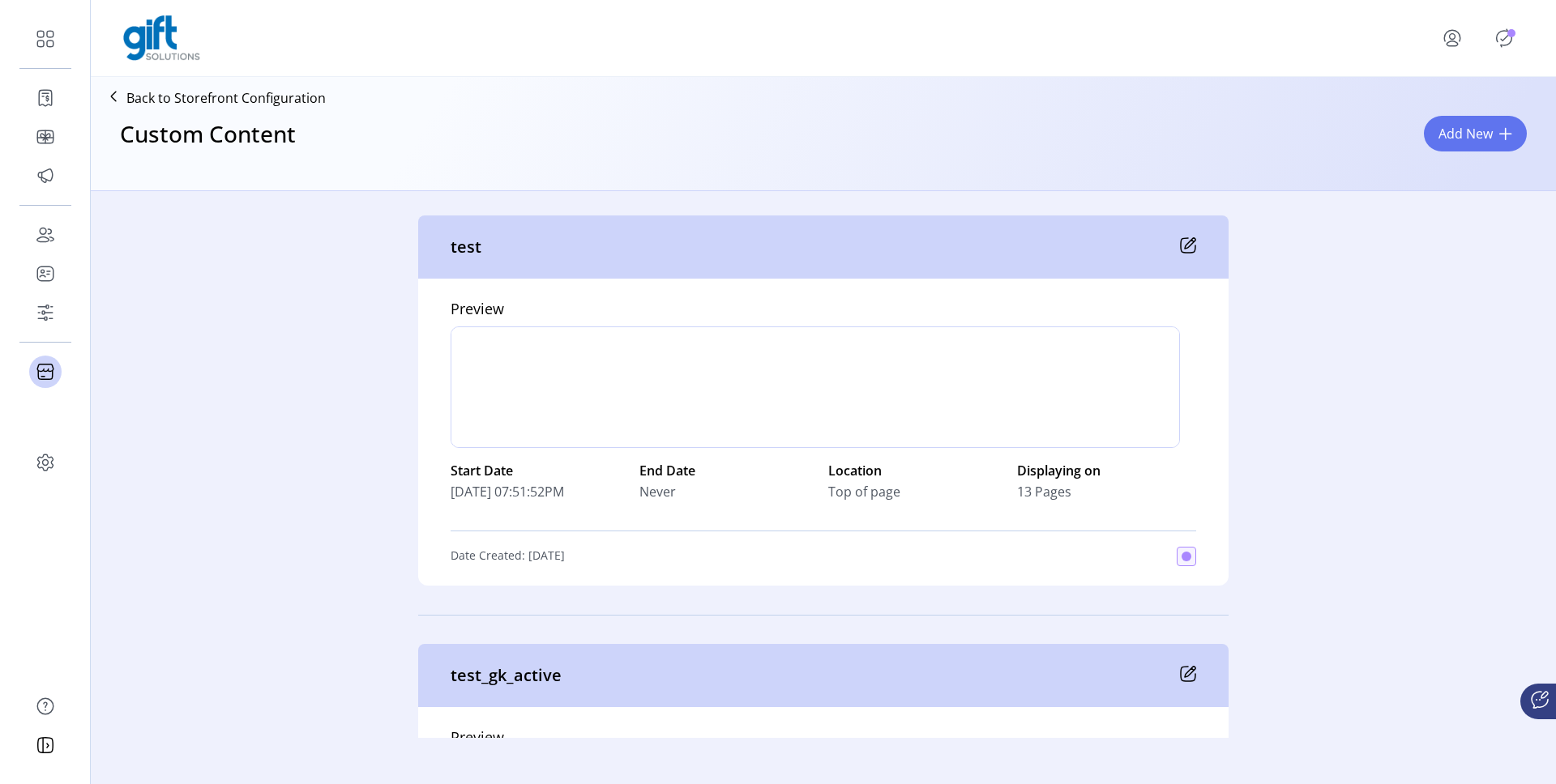
click at [1182, 243] on icon at bounding box center [1188, 245] width 17 height 17
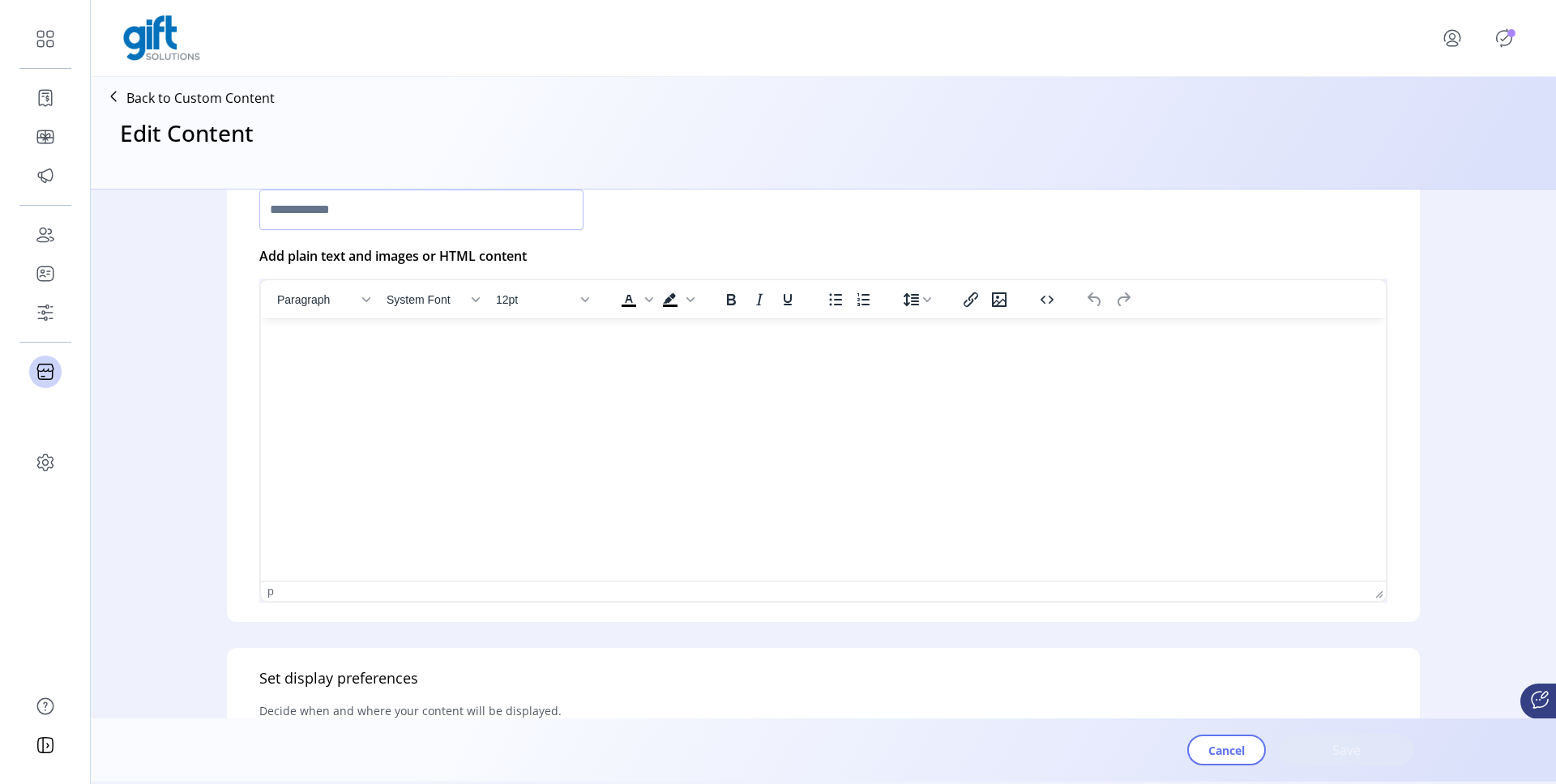
type input "****"
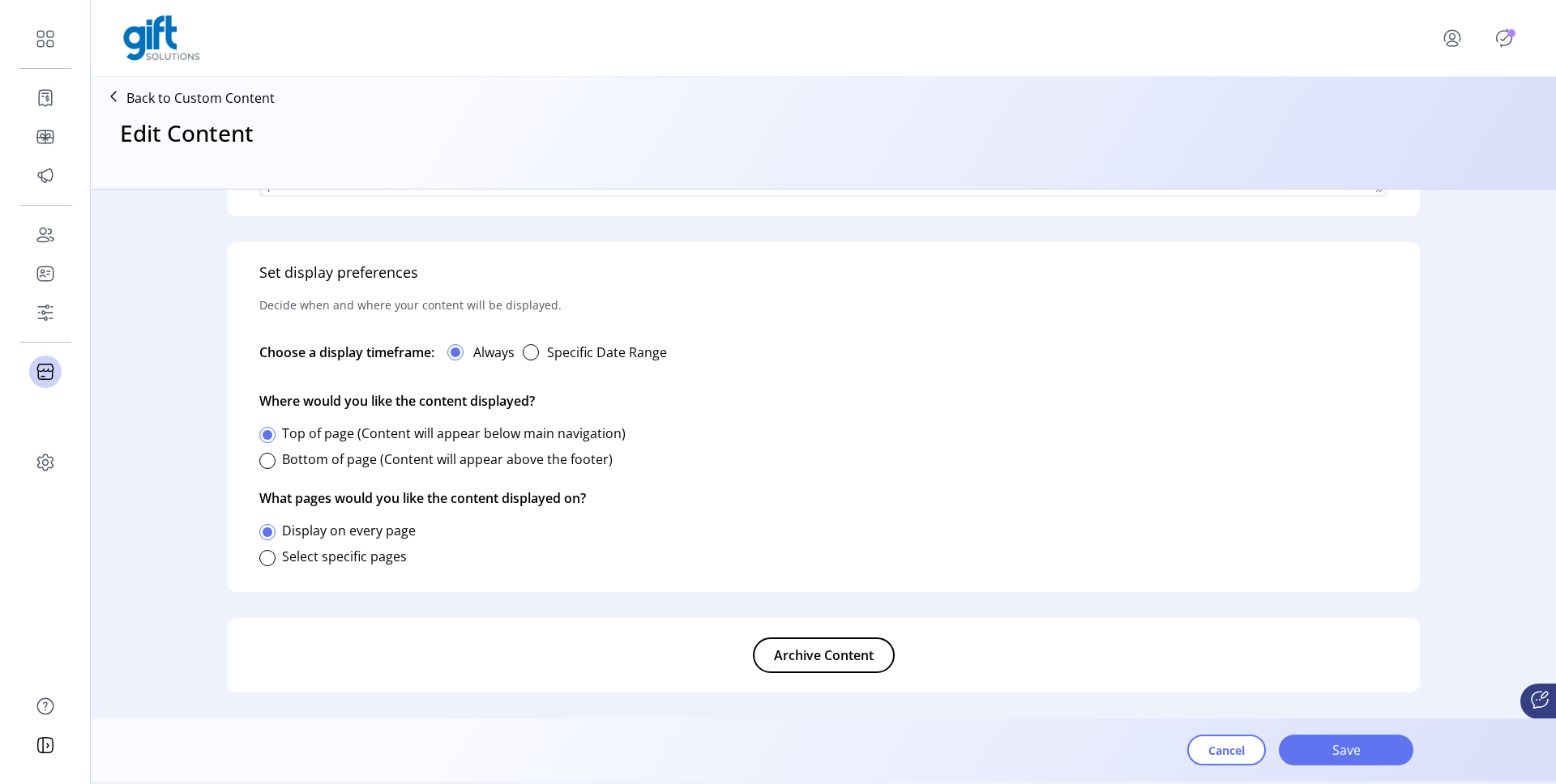
click at [789, 644] on button "Archive Content" at bounding box center [824, 655] width 142 height 36
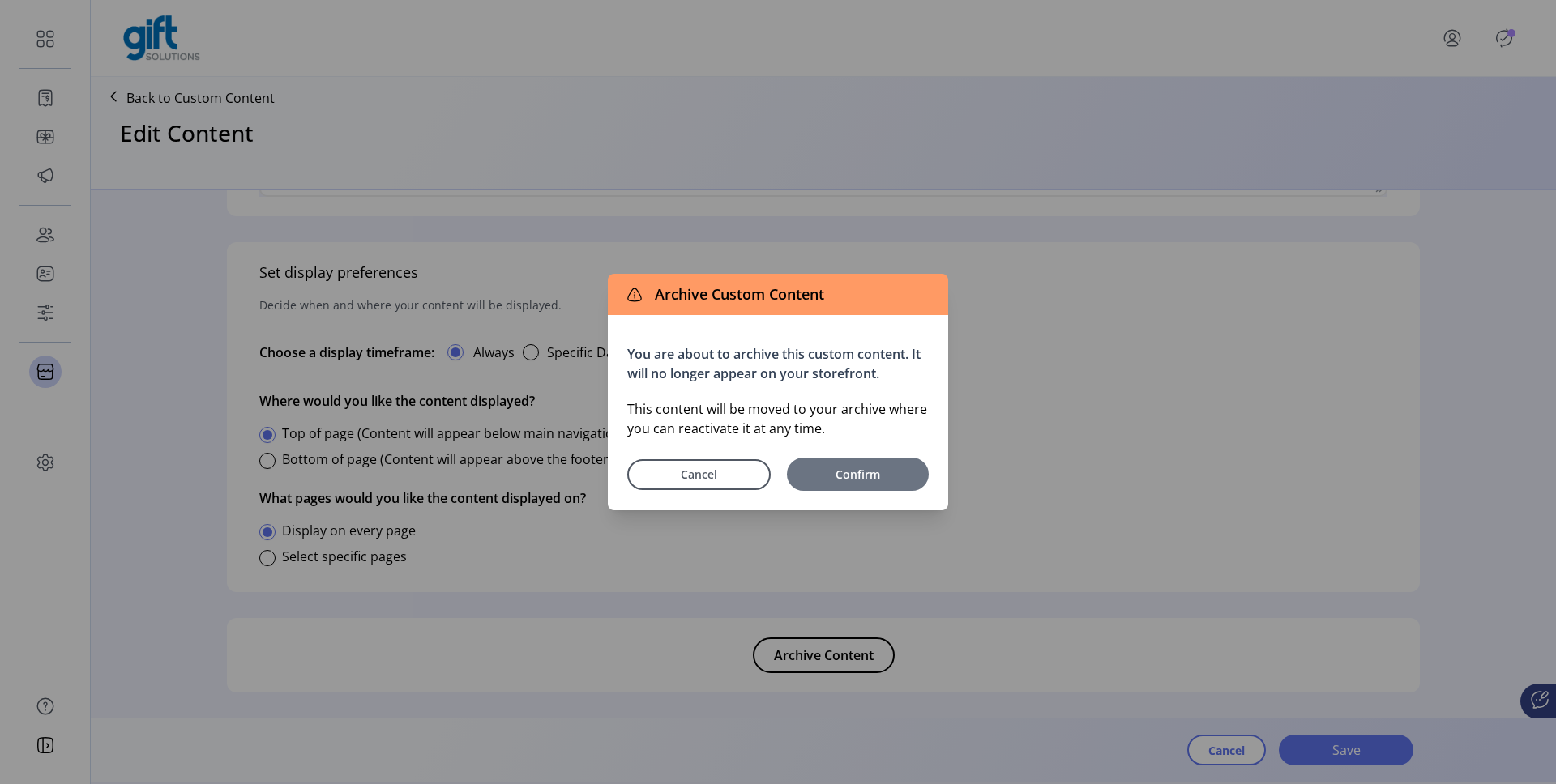
click at [830, 461] on button "Confirm" at bounding box center [858, 474] width 142 height 33
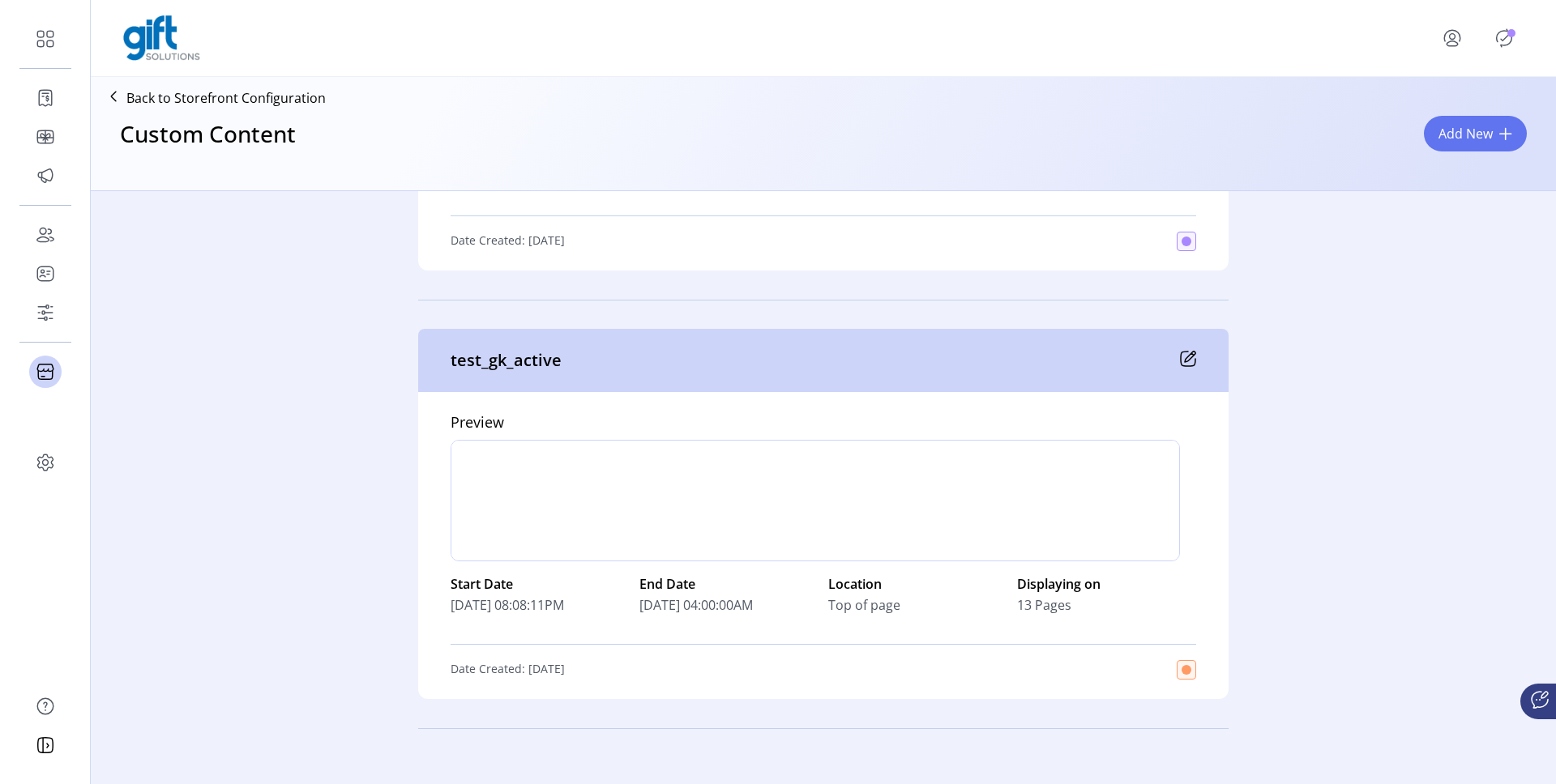
click at [1185, 362] on icon at bounding box center [1188, 359] width 17 height 17
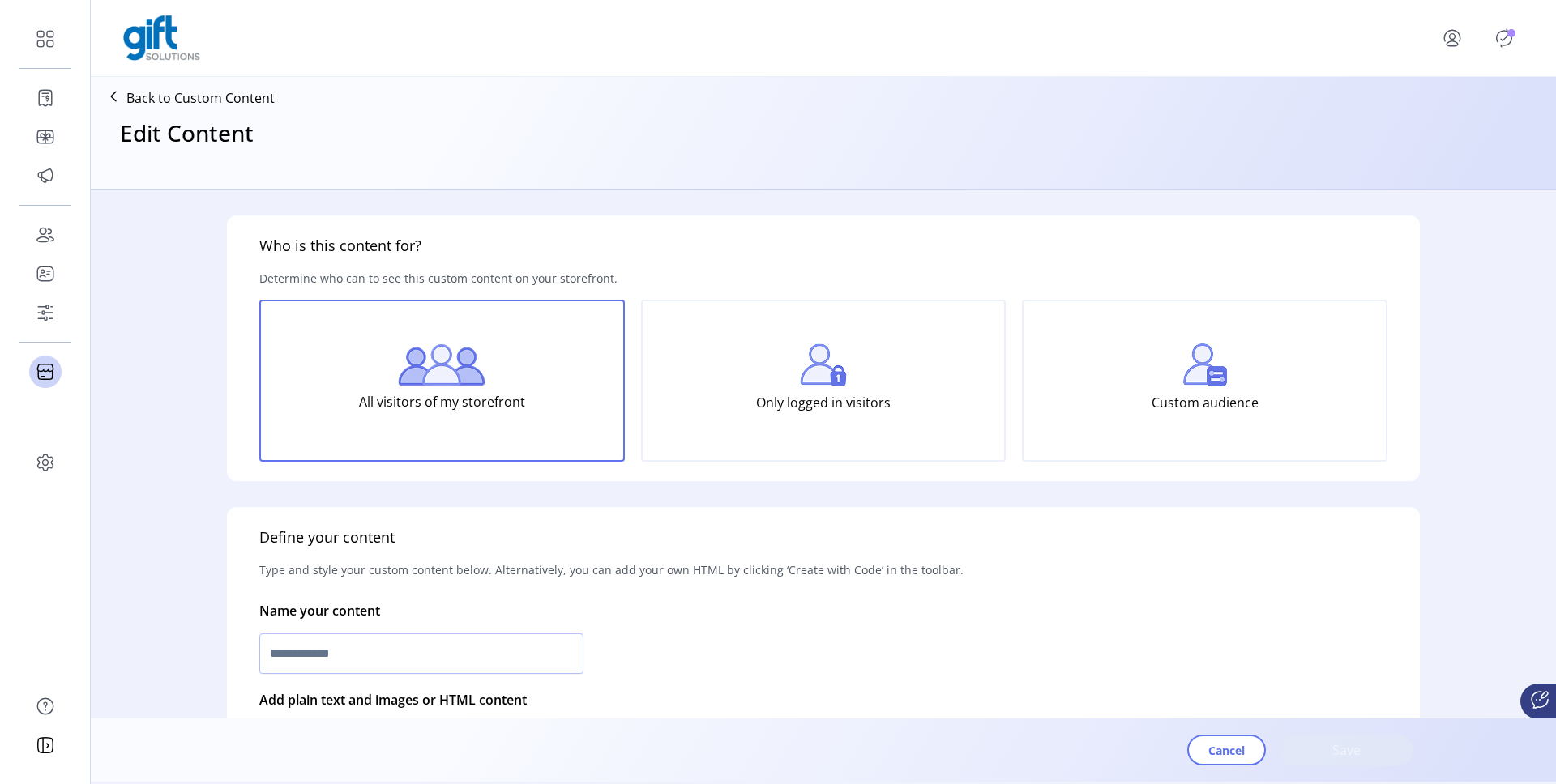
type input "**********"
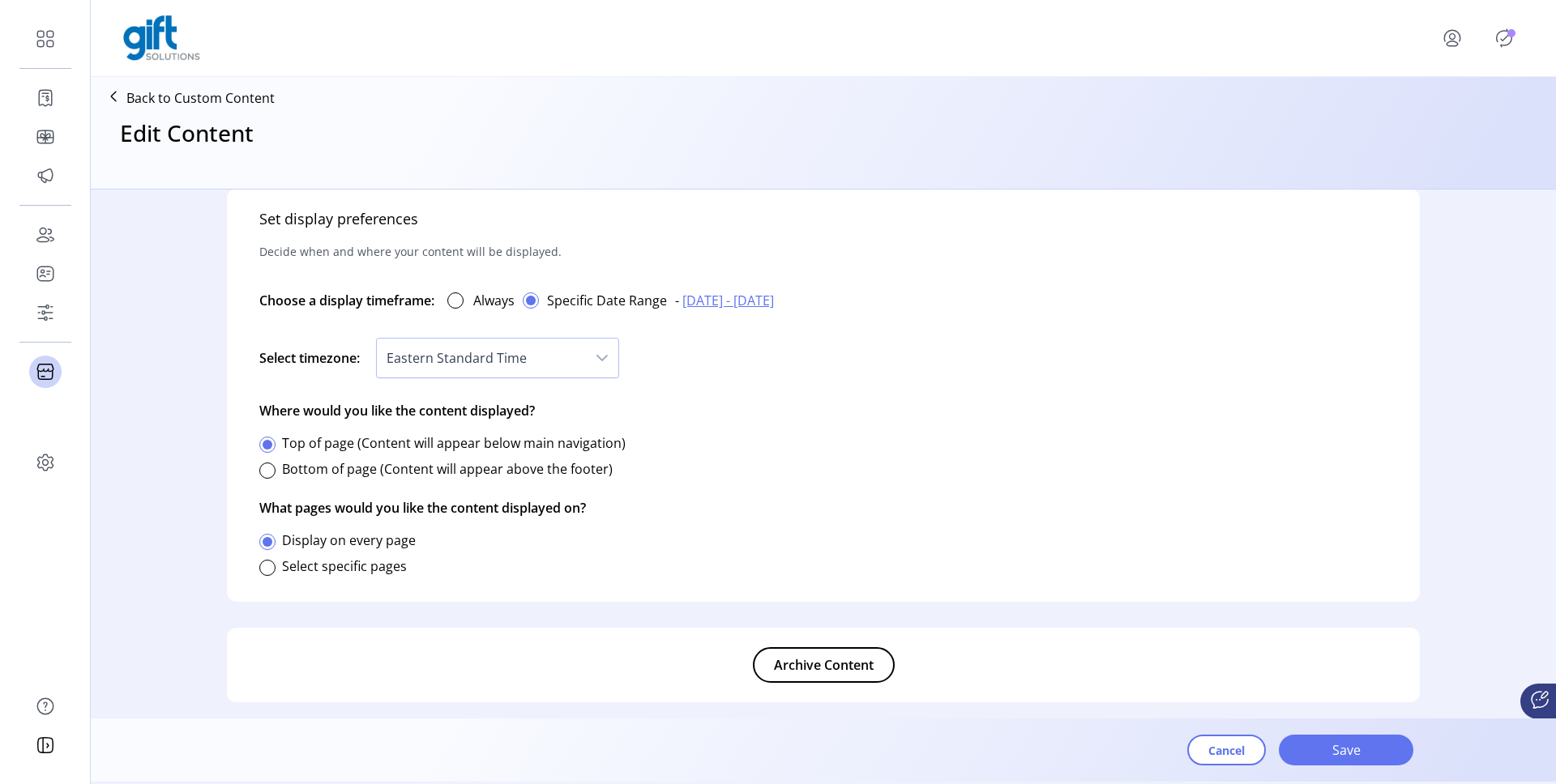
click at [817, 658] on span "Archive Content" at bounding box center [824, 665] width 99 height 19
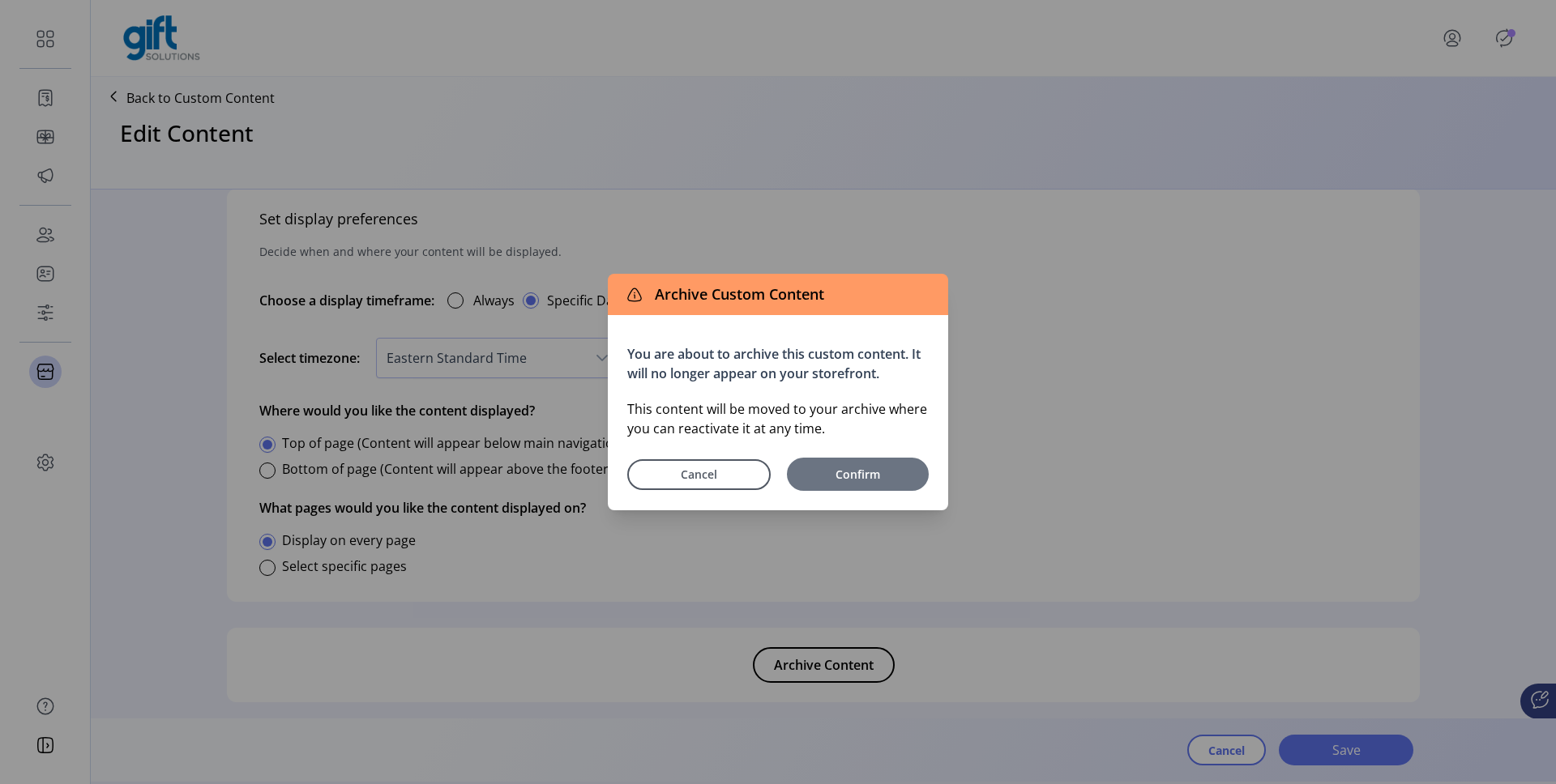
click at [857, 477] on span "Confirm" at bounding box center [858, 474] width 126 height 17
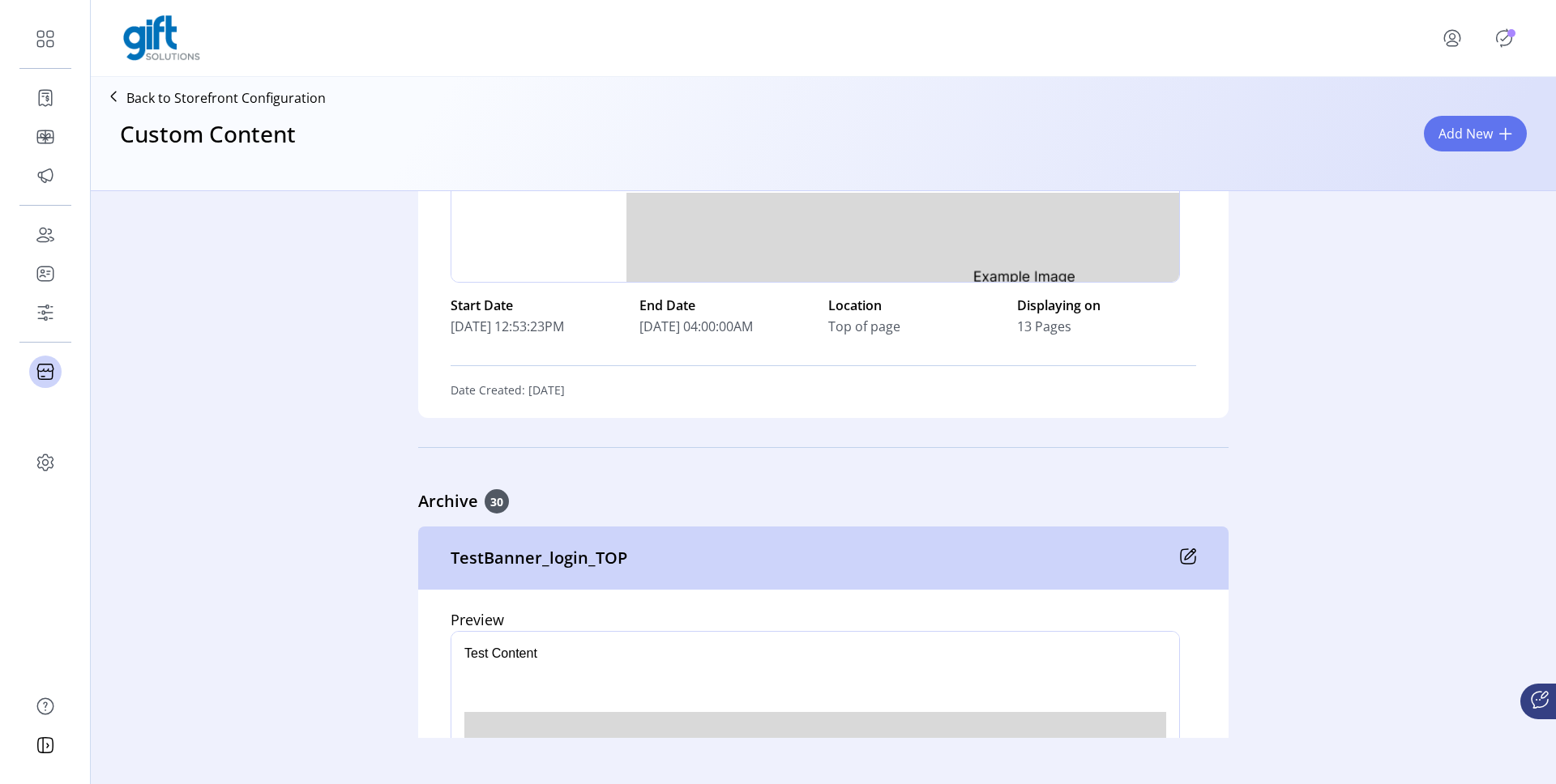
click at [1504, 34] on icon "Publisher Panel" at bounding box center [1505, 38] width 26 height 26
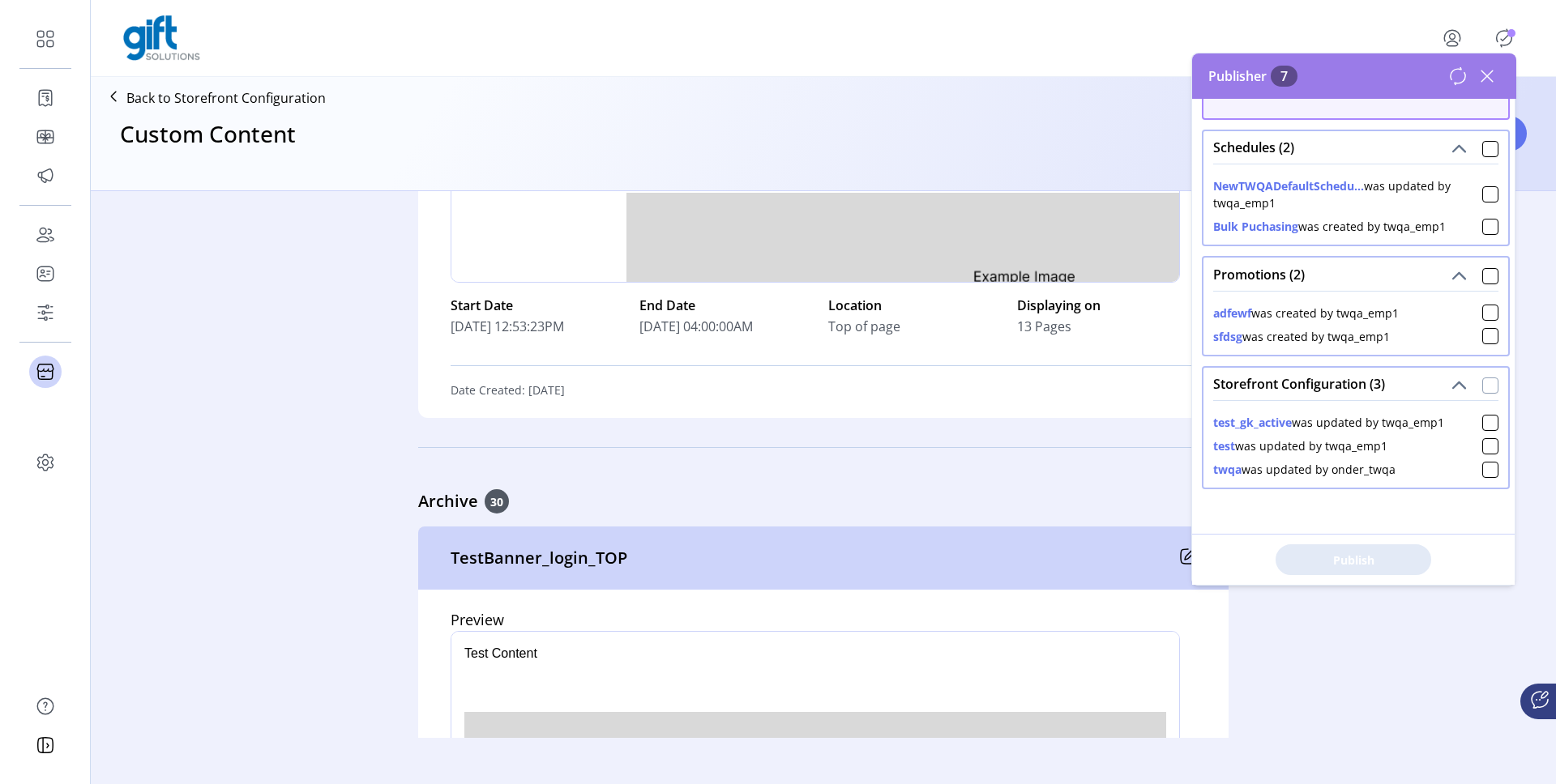
click at [1483, 385] on div at bounding box center [1491, 386] width 17 height 17
click at [1329, 557] on span "Publish 3 Items" at bounding box center [1353, 560] width 113 height 17
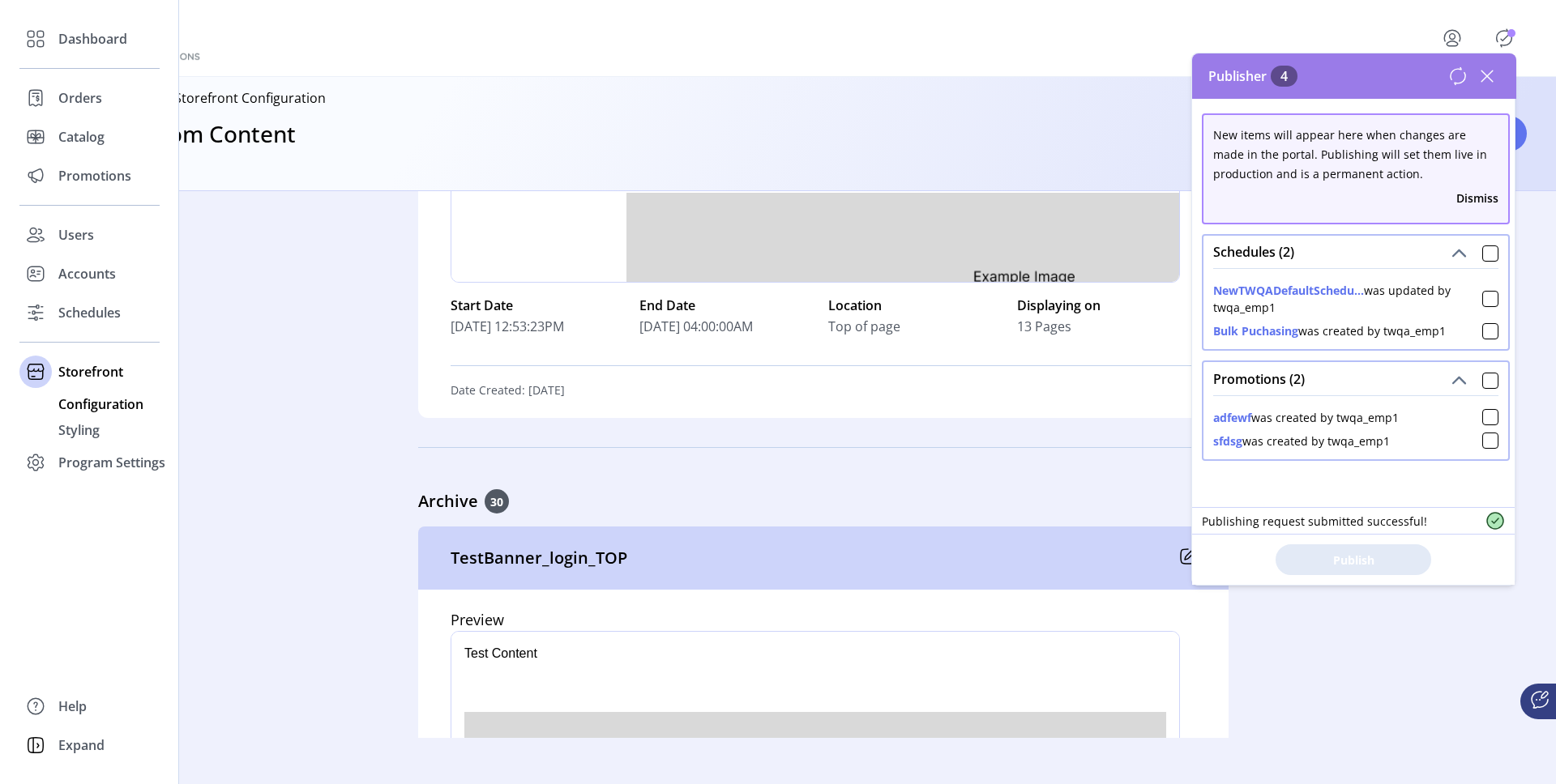
click at [92, 406] on span "Configuration" at bounding box center [100, 403] width 86 height 19
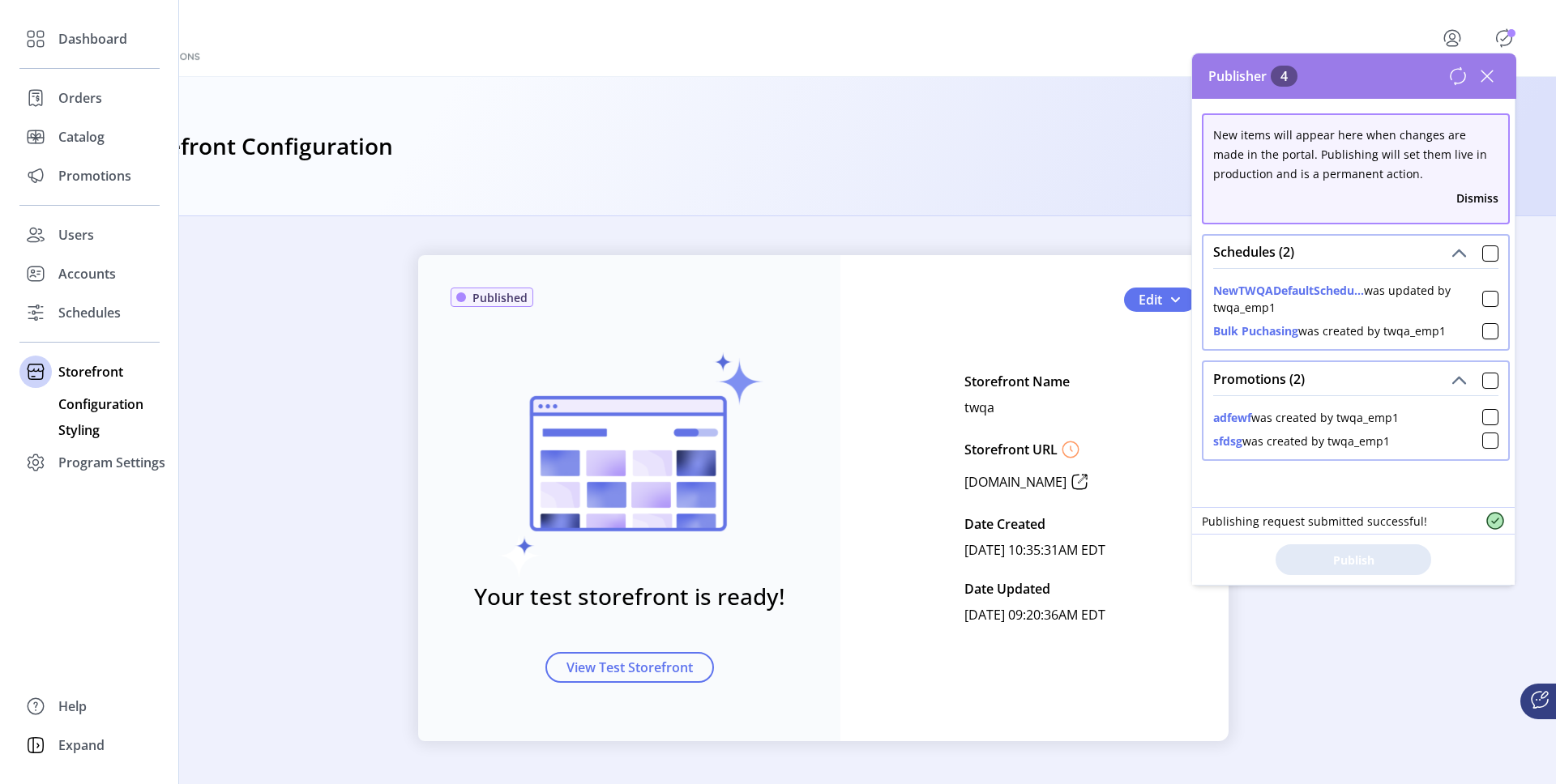
click at [81, 434] on span "Styling" at bounding box center [78, 429] width 41 height 19
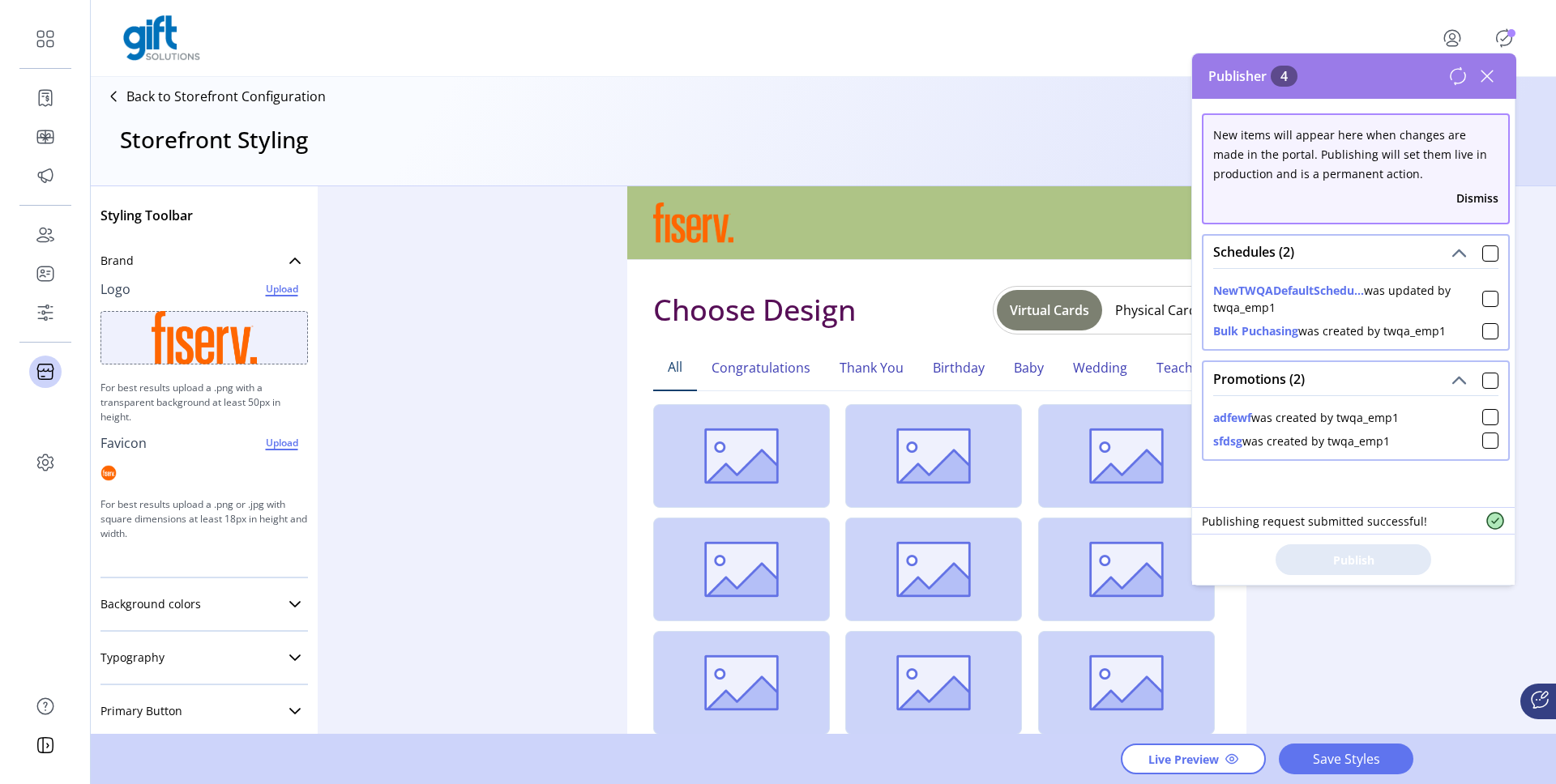
click at [1493, 70] on icon at bounding box center [1487, 76] width 26 height 26
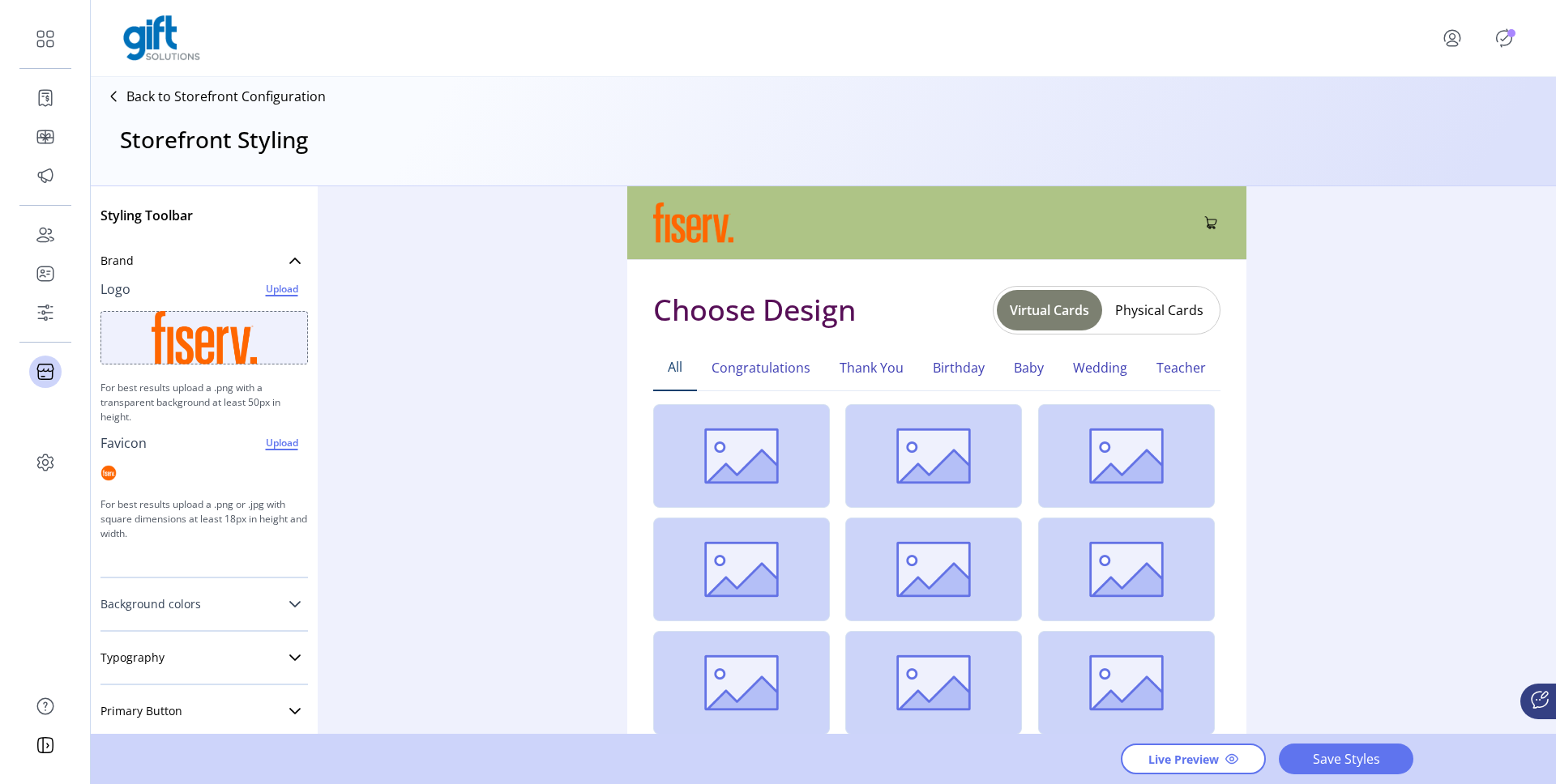
click at [261, 594] on link "Background colors" at bounding box center [204, 604] width 208 height 32
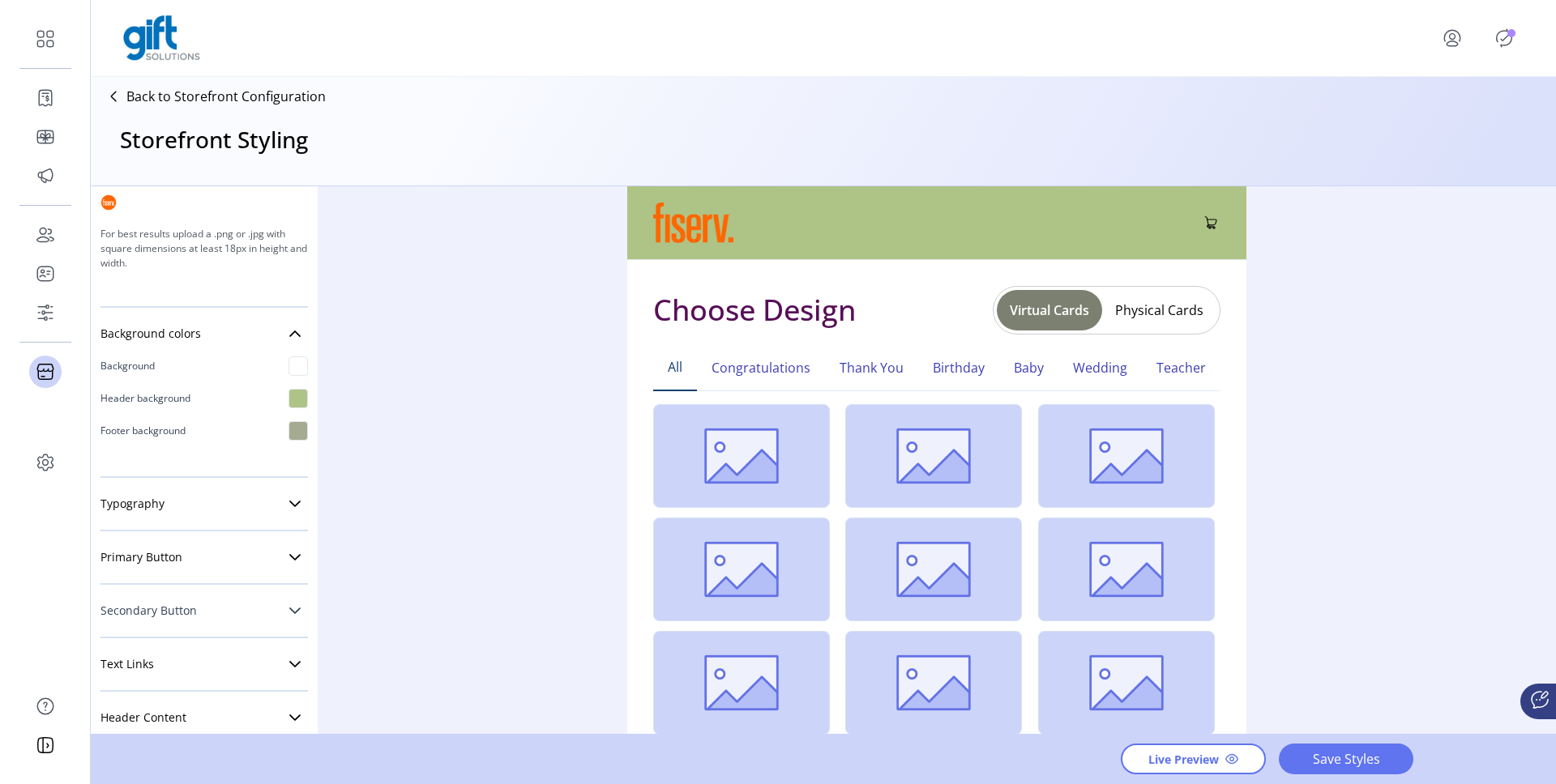
scroll to position [284, 0]
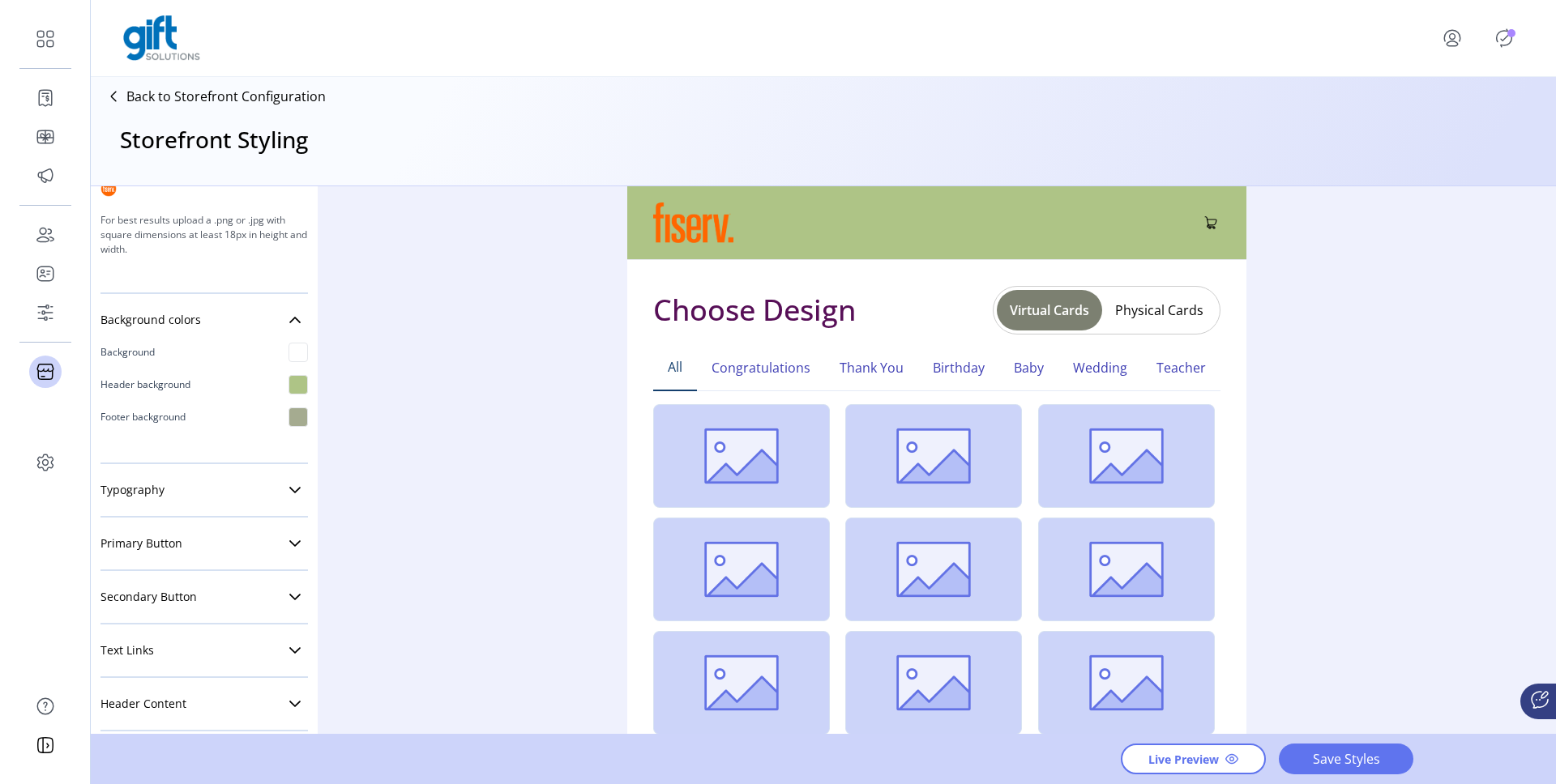
click at [289, 349] on div at bounding box center [298, 352] width 19 height 19
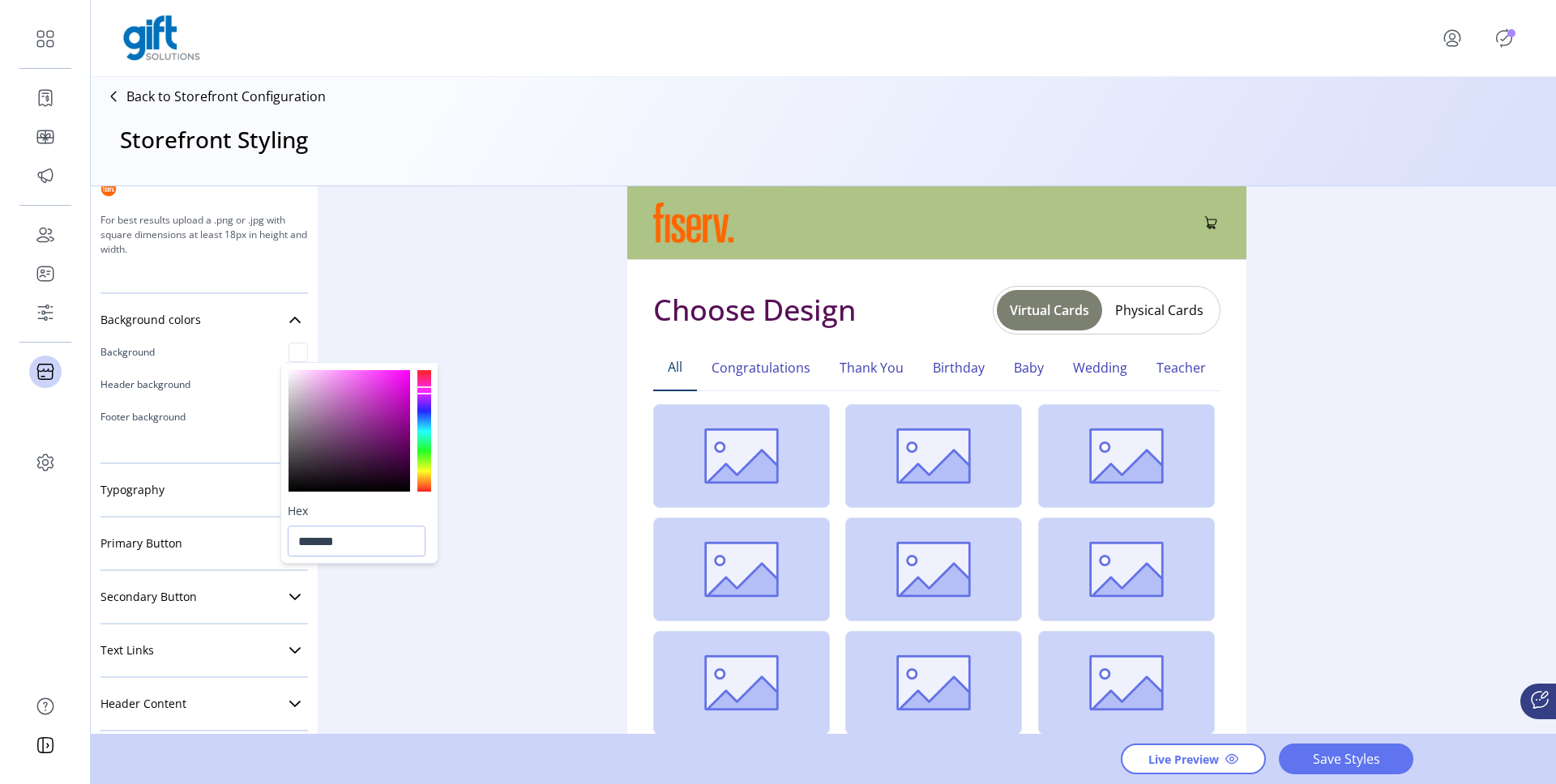
click at [422, 463] on div at bounding box center [424, 431] width 14 height 121
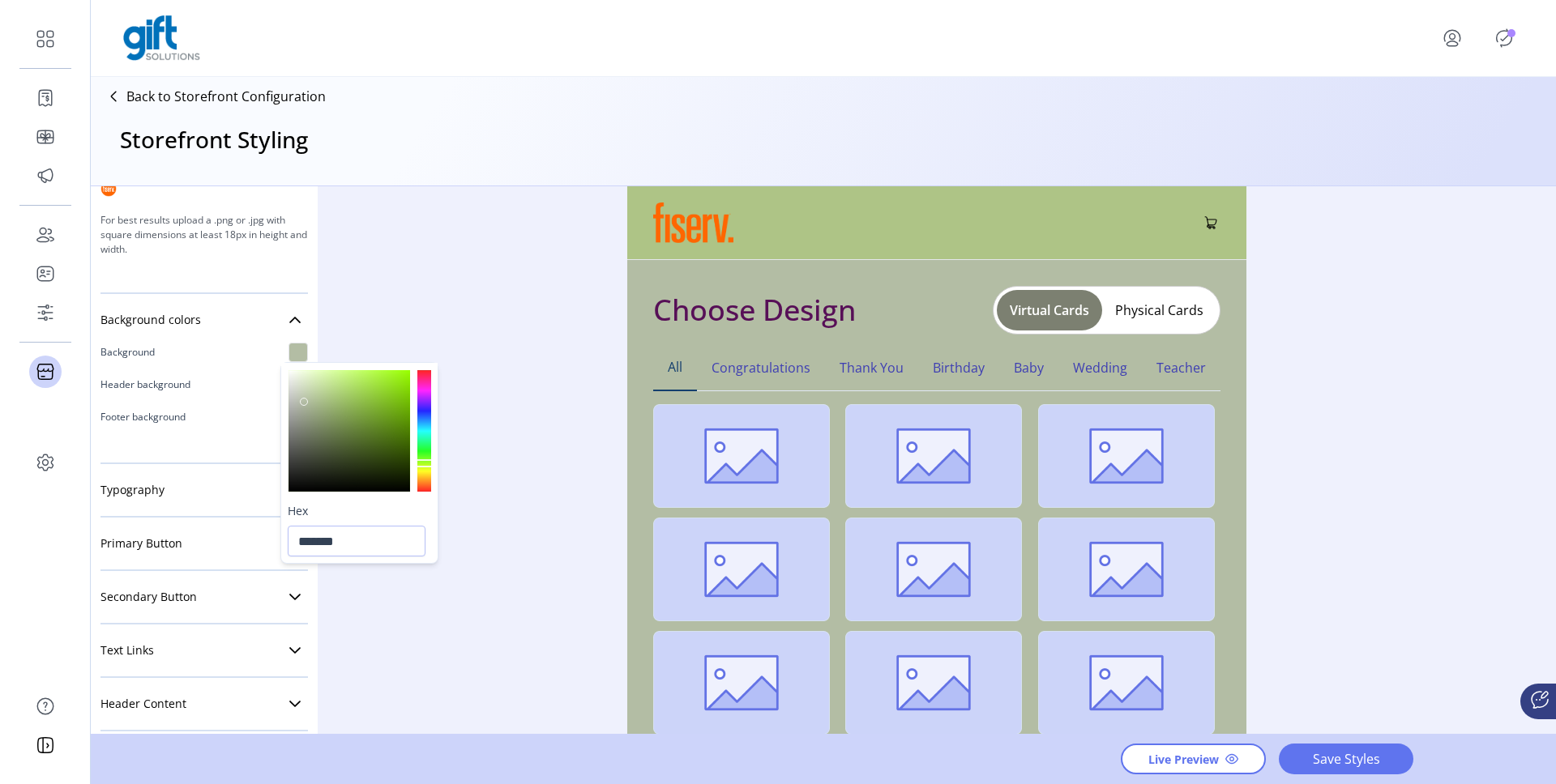
click at [304, 402] on div at bounding box center [349, 431] width 121 height 121
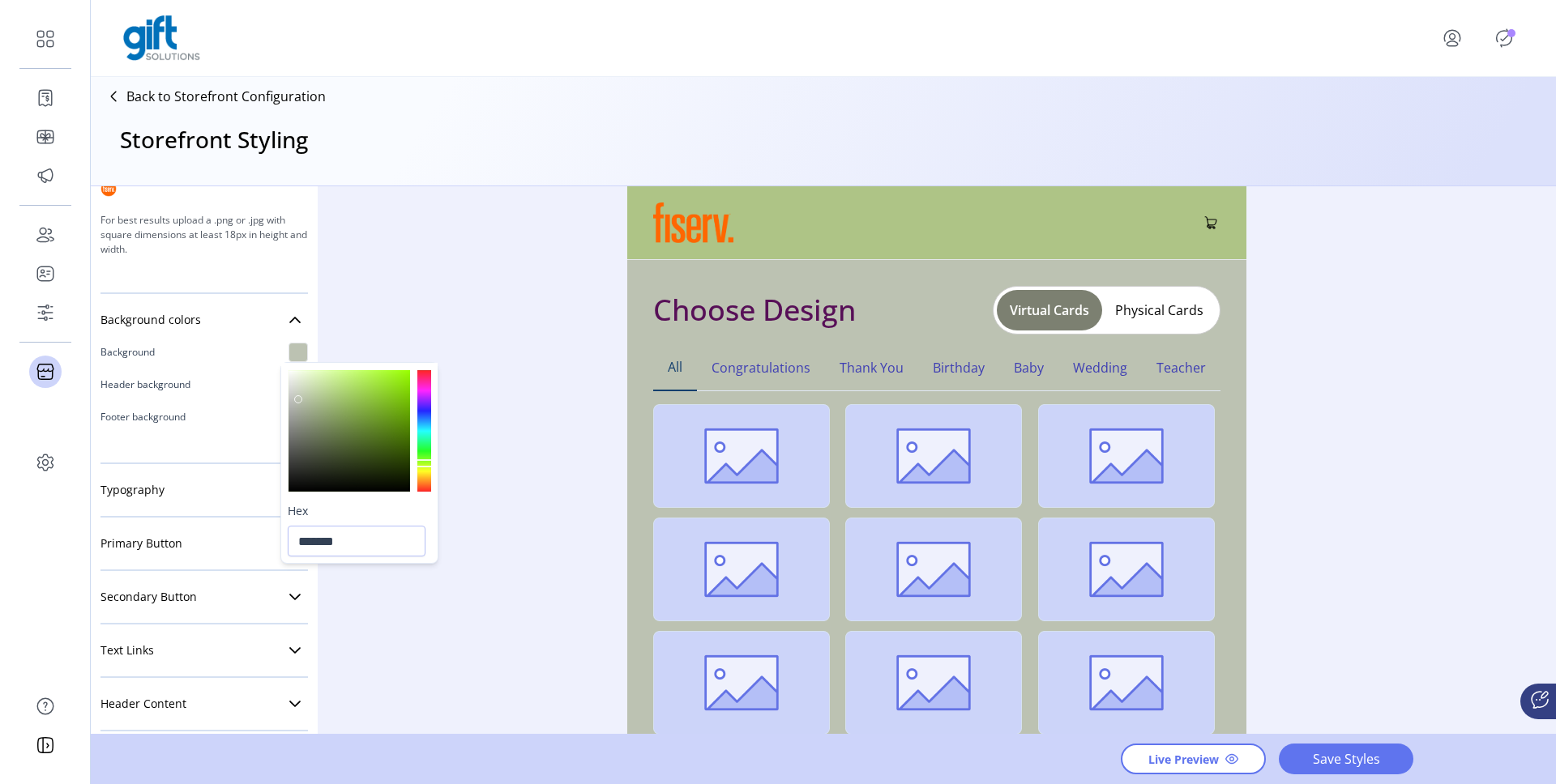
click at [299, 400] on div at bounding box center [298, 399] width 8 height 8
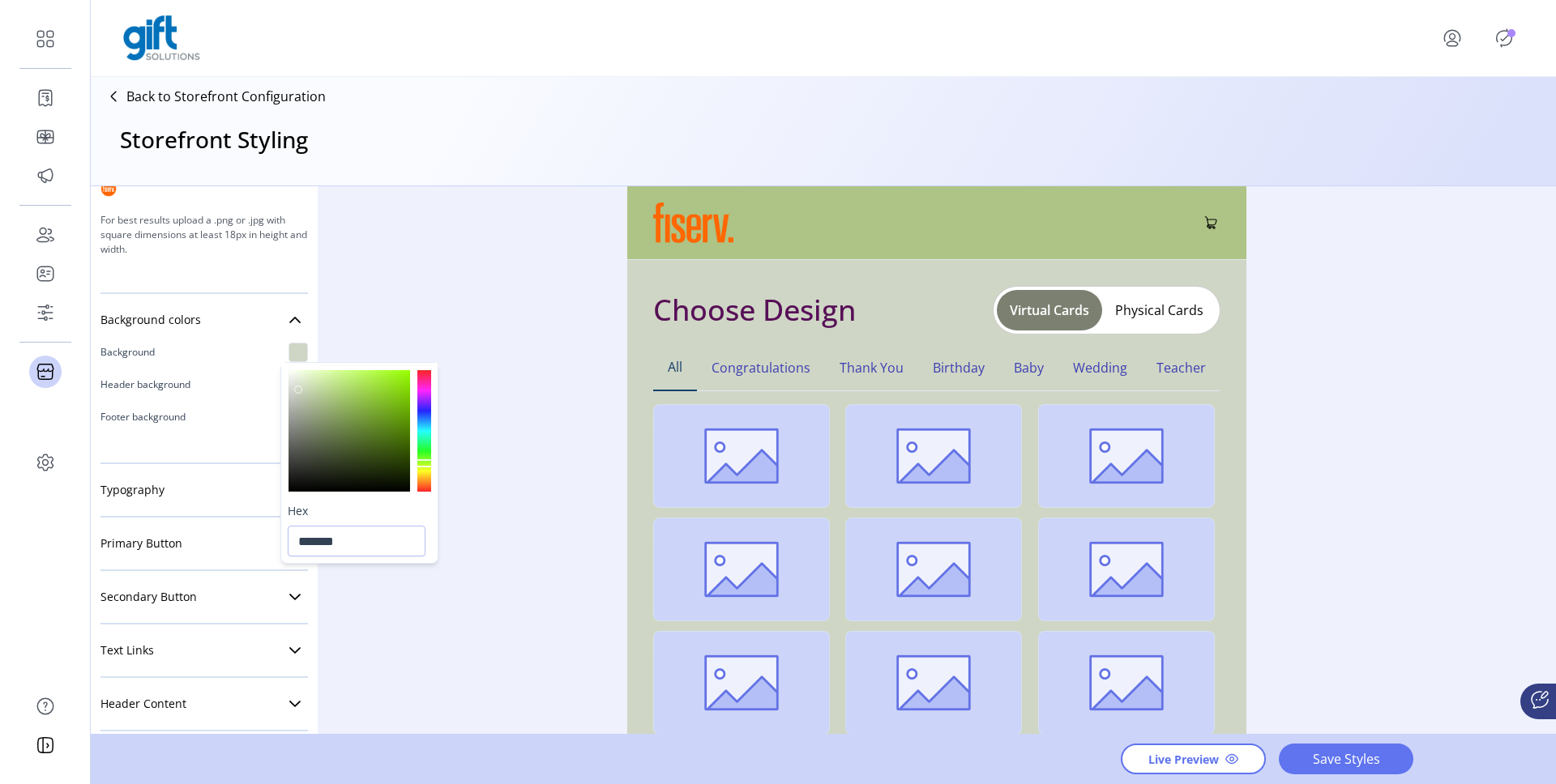
type input "*******"
click at [297, 389] on div at bounding box center [349, 431] width 121 height 121
click at [561, 441] on div "Styling Toolbar Brand Logo Upload For best results upload a .png with a transpa…" at bounding box center [823, 461] width 1465 height 550
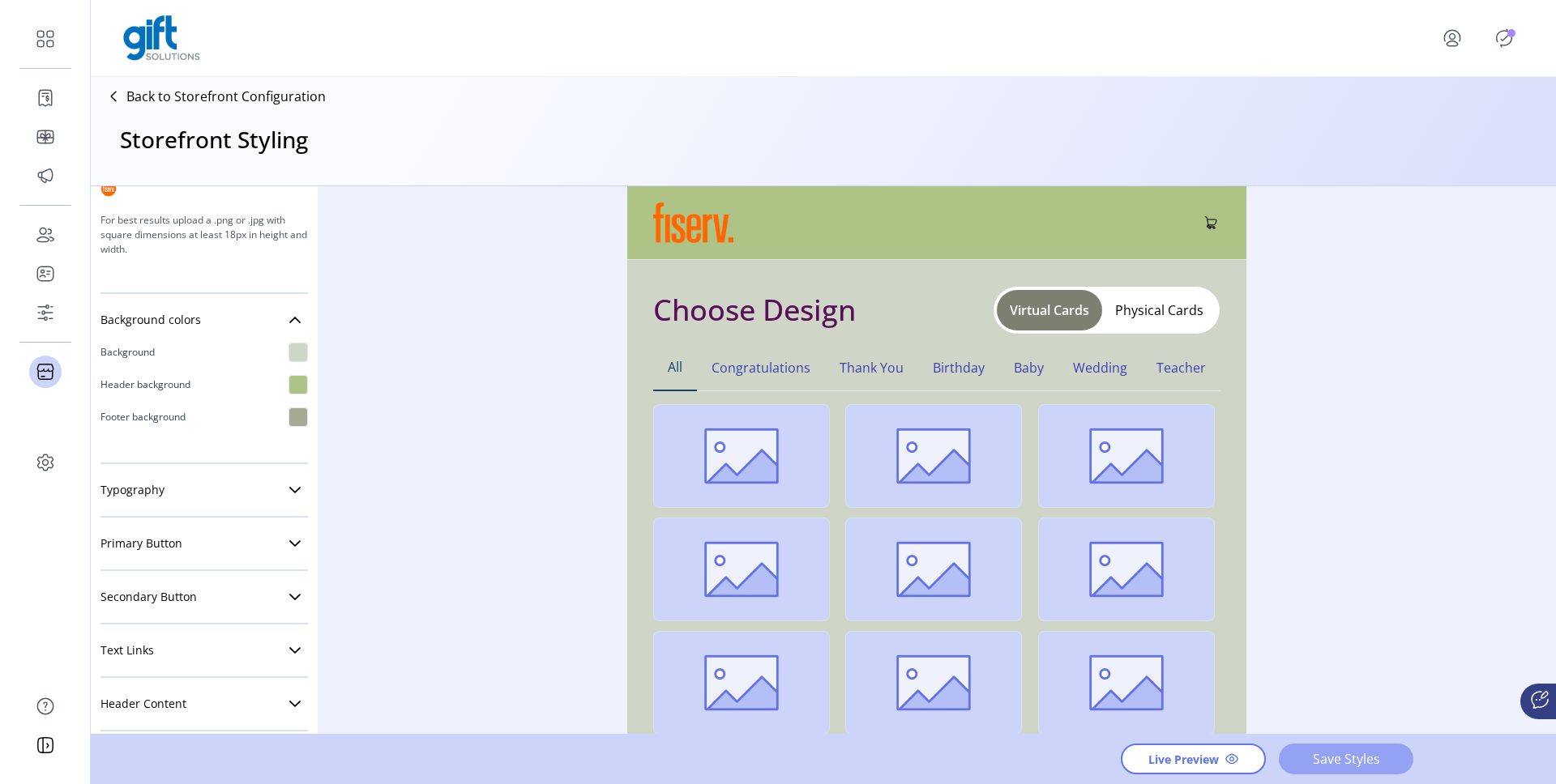
click at [1329, 767] on span "Save Styles" at bounding box center [1346, 758] width 92 height 19
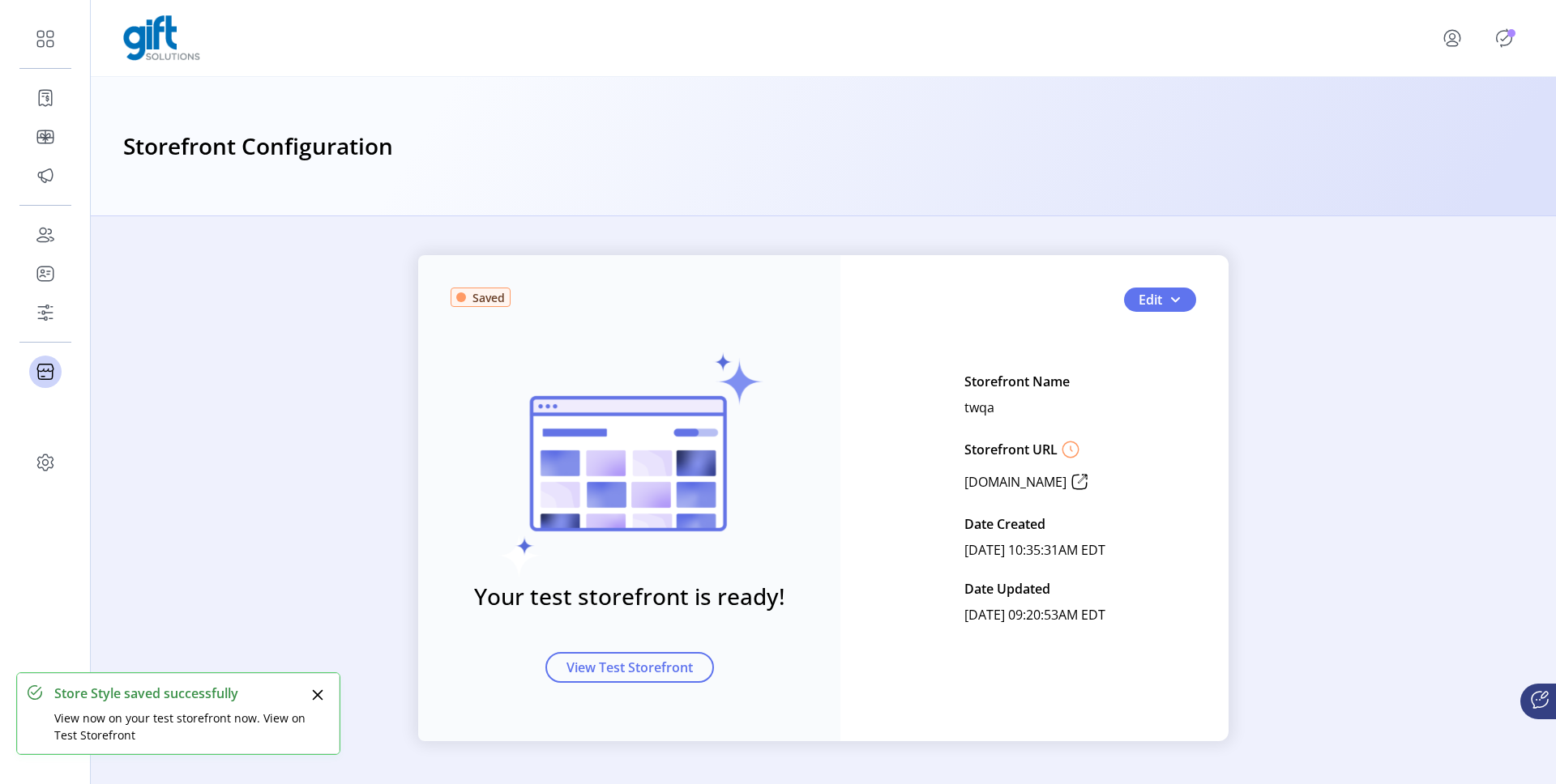
click at [1505, 36] on icon "Publisher Panel" at bounding box center [1505, 38] width 26 height 26
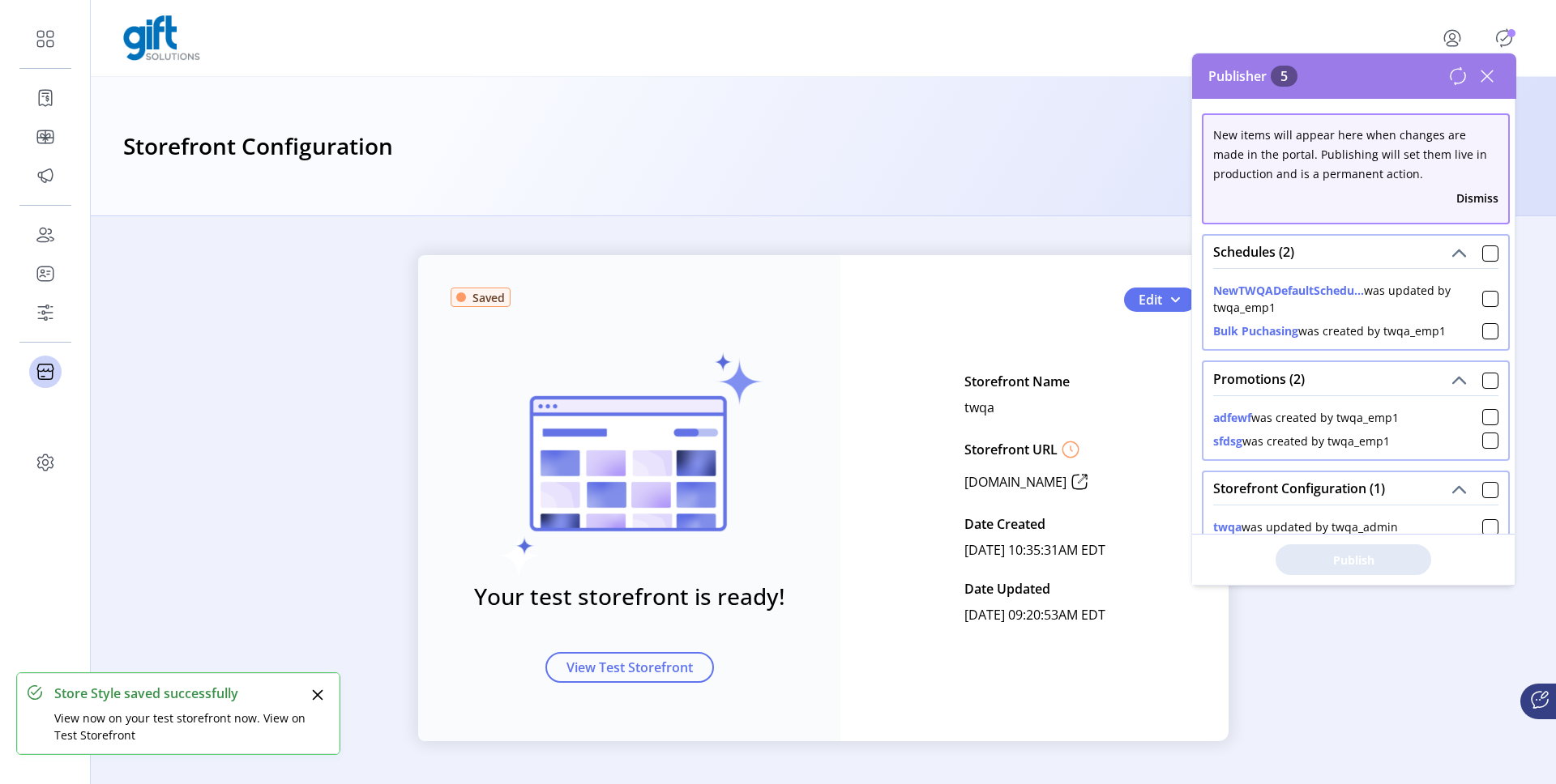
scroll to position [58, 0]
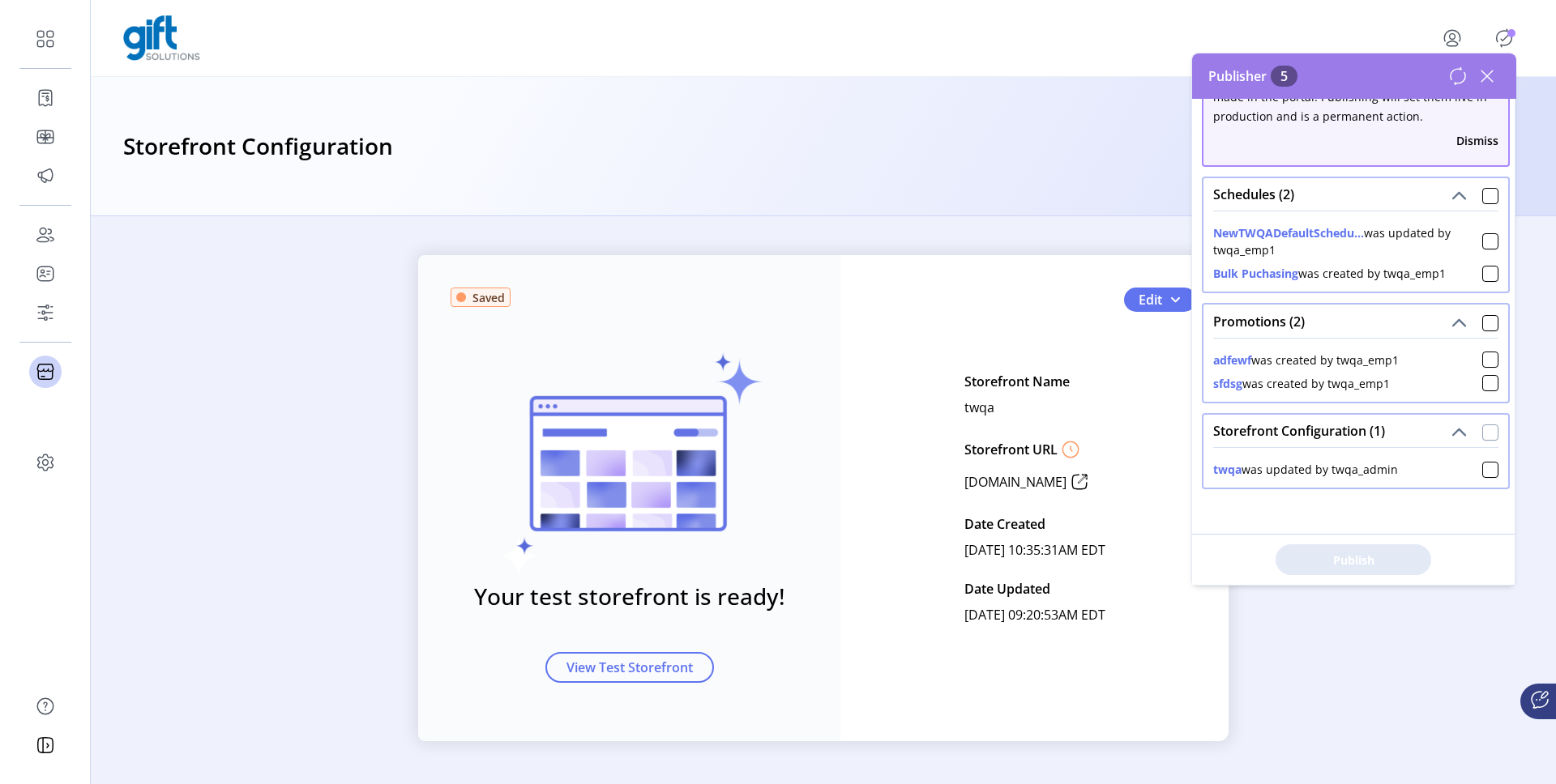
click at [1482, 434] on div at bounding box center [1491, 433] width 17 height 17
click at [1323, 570] on button "Publish 1 Items" at bounding box center [1353, 559] width 155 height 30
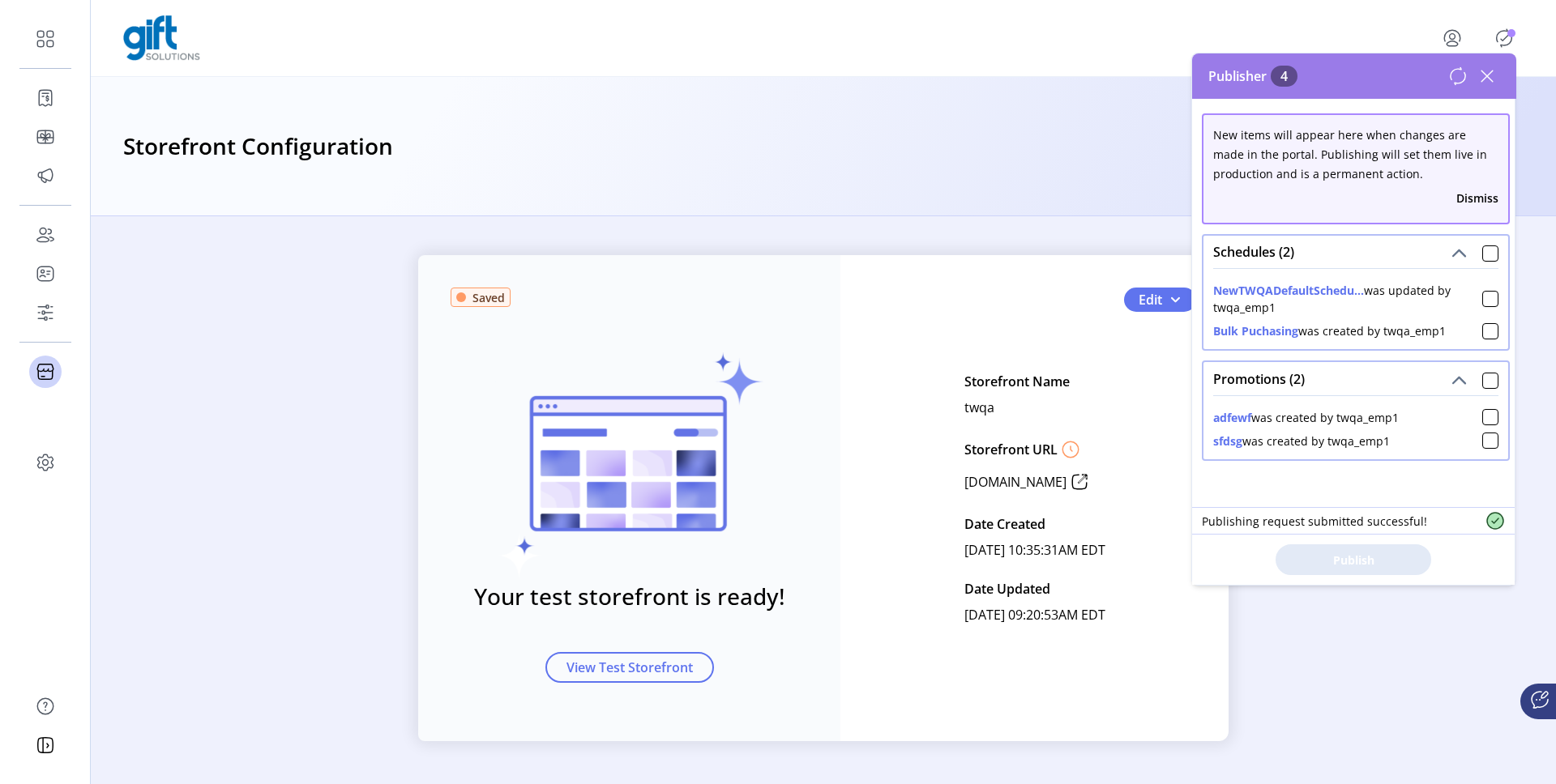
scroll to position [0, 0]
